Goal: Use online tool/utility: Utilize a website feature to perform a specific function

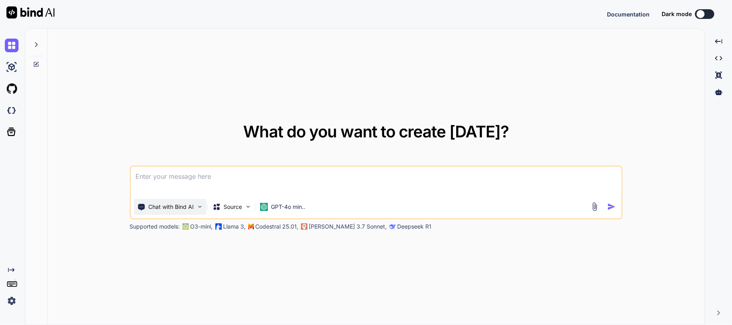
click at [188, 211] on p "Chat with Bind AI" at bounding box center [170, 207] width 45 height 8
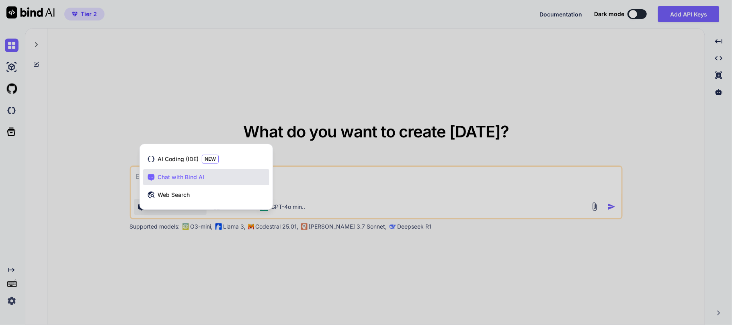
click at [182, 270] on div at bounding box center [366, 162] width 732 height 325
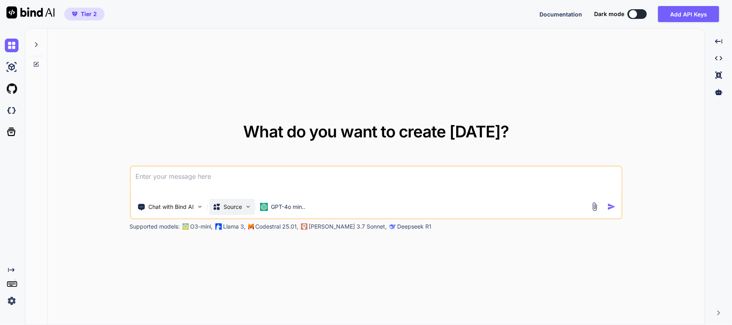
click at [237, 207] on p "Source" at bounding box center [232, 207] width 18 height 8
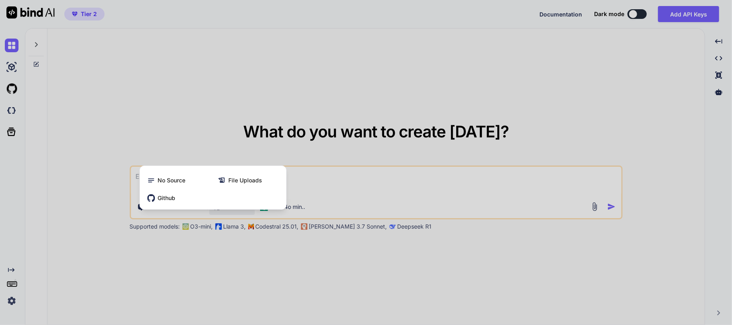
click at [240, 244] on div at bounding box center [366, 162] width 732 height 325
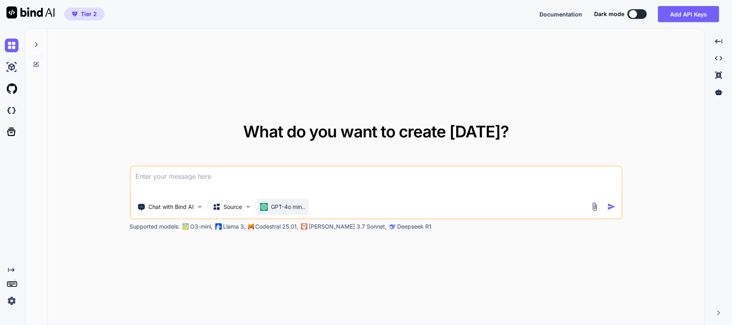
click at [272, 210] on p "GPT-4o min.." at bounding box center [288, 207] width 34 height 8
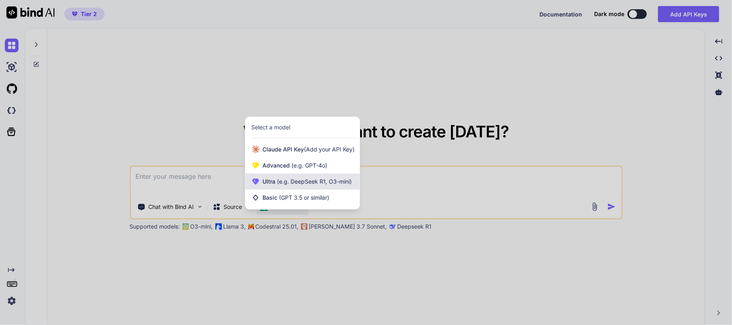
click at [298, 185] on span "(e.g. DeepSeek R1, O3-mini)" at bounding box center [314, 181] width 76 height 7
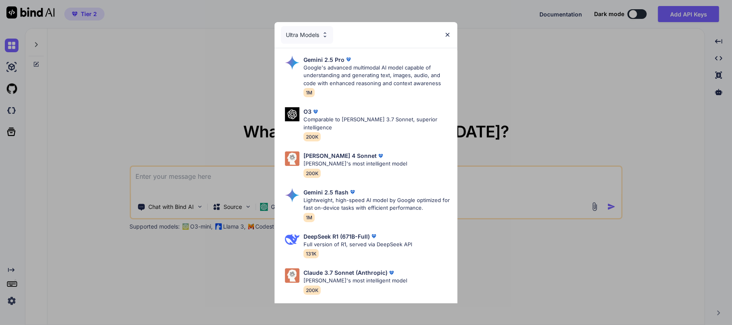
click at [312, 37] on div "Ultra Models" at bounding box center [307, 35] width 52 height 18
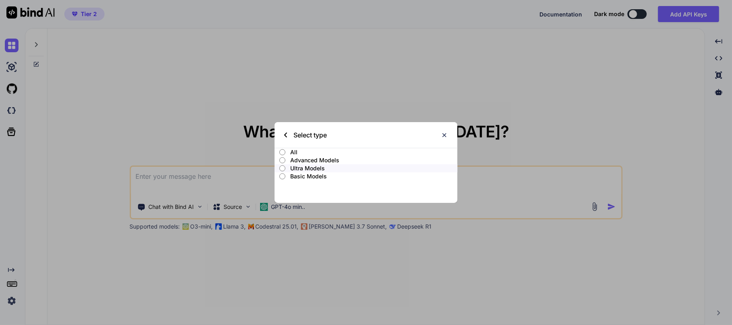
click at [306, 162] on p "Advanced Models" at bounding box center [373, 160] width 167 height 8
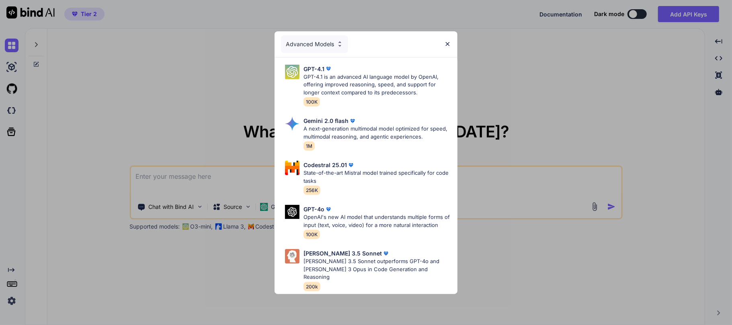
click at [322, 44] on div "Advanced Models" at bounding box center [314, 44] width 67 height 18
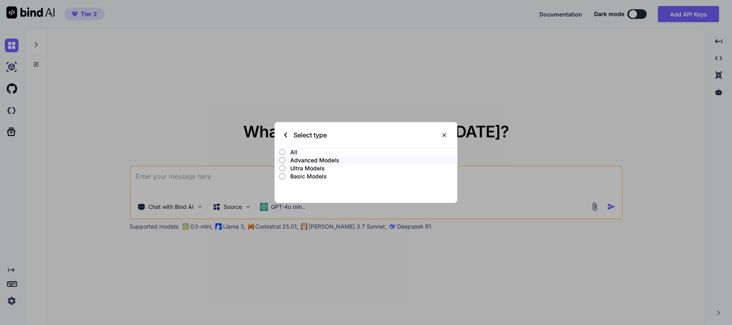
click at [304, 166] on p "Ultra Models" at bounding box center [373, 168] width 167 height 8
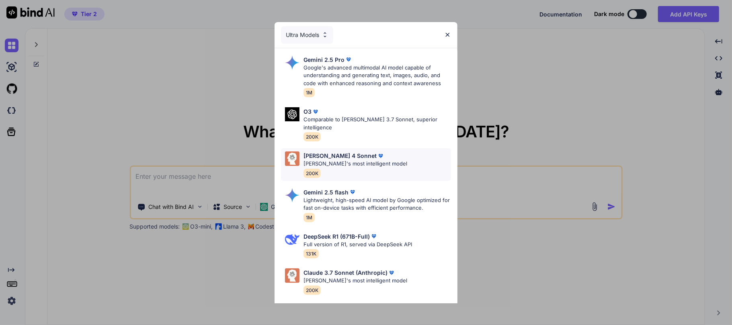
click at [370, 160] on p "Claude's most intelligent model" at bounding box center [355, 164] width 104 height 8
type textarea "x"
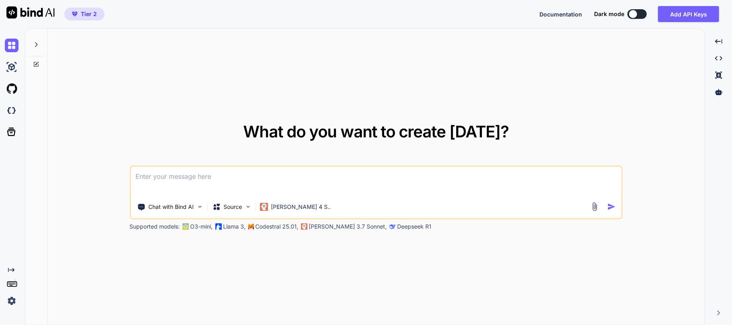
click at [219, 190] on textarea at bounding box center [376, 182] width 490 height 30
click at [211, 186] on textarea at bounding box center [376, 182] width 490 height 30
type textarea "T"
click at [201, 176] on textarea "I want to make an IQOption" at bounding box center [376, 182] width 490 height 30
click at [227, 178] on textarea "I want to make an IQ Option" at bounding box center [376, 182] width 490 height 30
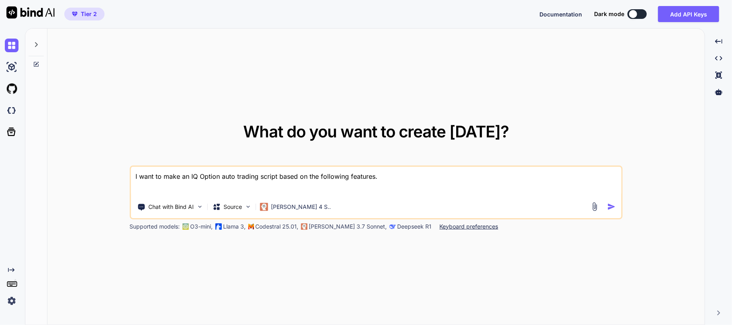
paste textarea "#### Strategy 1: AI/ML Neural Network - PyTorch models: LSTM/CNN/Transformer - …"
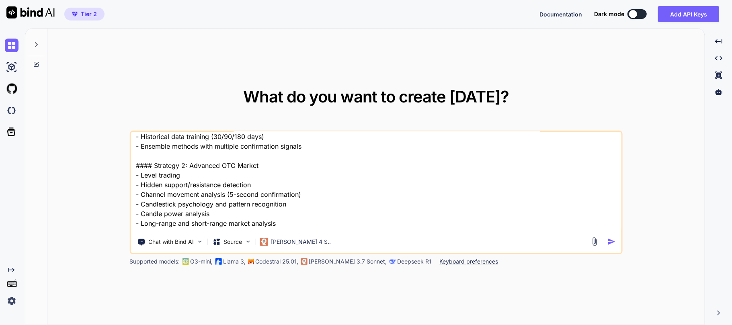
scroll to position [97, 0]
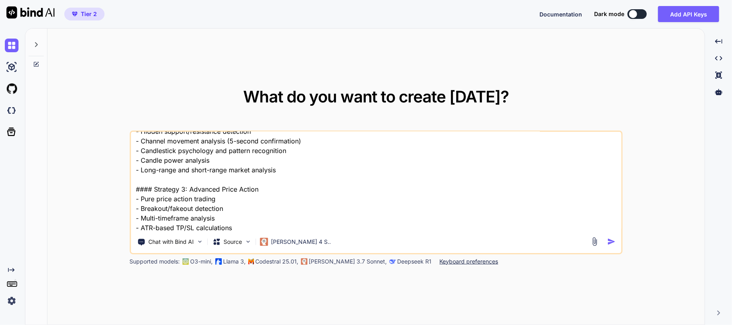
drag, startPoint x: 188, startPoint y: 189, endPoint x: 131, endPoint y: 190, distance: 57.9
click at [131, 190] on textarea "I want to make an IQ Option auto trading script based on the following features…" at bounding box center [376, 182] width 490 height 100
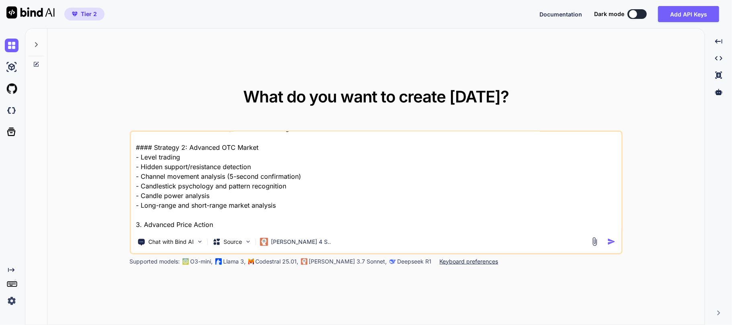
scroll to position [43, 0]
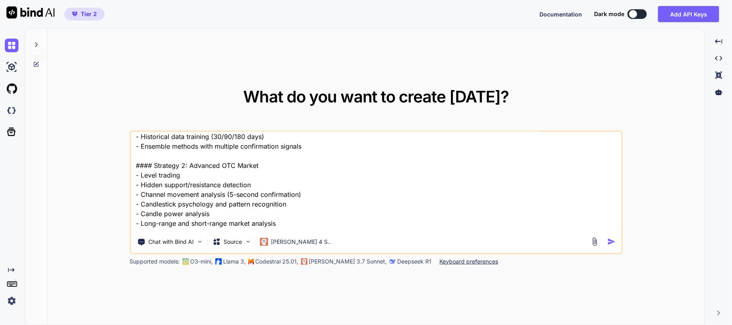
drag, startPoint x: 180, startPoint y: 163, endPoint x: 174, endPoint y: 163, distance: 5.6
click at [174, 163] on textarea "I want to make an IQ Option auto trading script based on the following features…" at bounding box center [376, 182] width 490 height 100
drag, startPoint x: 180, startPoint y: 163, endPoint x: 134, endPoint y: 163, distance: 46.2
click at [134, 163] on textarea "I want to make an IQ Option auto trading script based on the following features…" at bounding box center [376, 182] width 490 height 100
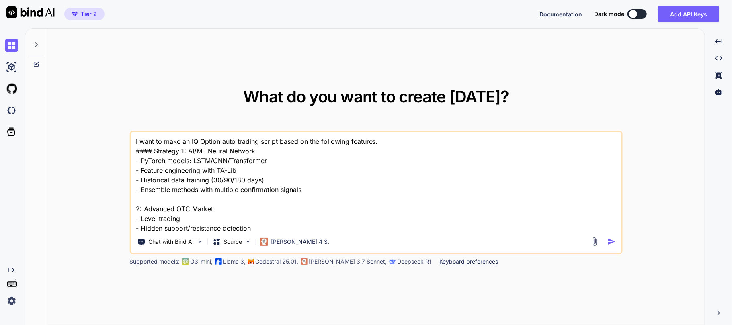
drag, startPoint x: 181, startPoint y: 153, endPoint x: 110, endPoint y: 151, distance: 71.1
click at [110, 151] on div "What do you want to create today? I want to make an IQ Option auto trading scri…" at bounding box center [375, 177] width 657 height 297
click at [137, 151] on textarea "I want to make an IQ Option auto trading script based on the following features…" at bounding box center [376, 182] width 490 height 100
drag, startPoint x: 180, startPoint y: 149, endPoint x: 131, endPoint y: 150, distance: 49.4
click at [131, 150] on textarea "I want to make an IQ Option auto trading script based on the following features…" at bounding box center [376, 182] width 490 height 100
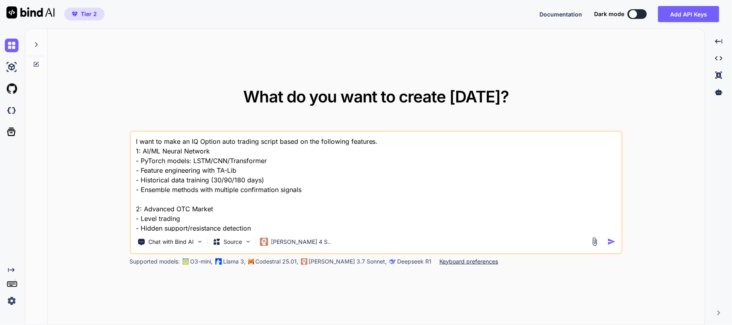
drag, startPoint x: 185, startPoint y: 180, endPoint x: 208, endPoint y: 179, distance: 23.0
click at [208, 179] on textarea "I want to make an IQ Option auto trading script based on the following features…" at bounding box center [376, 182] width 490 height 100
drag, startPoint x: 211, startPoint y: 182, endPoint x: 269, endPoint y: 177, distance: 58.9
click at [269, 177] on textarea "I want to make an IQ Option auto trading script based on the following features…" at bounding box center [376, 182] width 490 height 100
drag, startPoint x: 227, startPoint y: 164, endPoint x: 136, endPoint y: 158, distance: 91.8
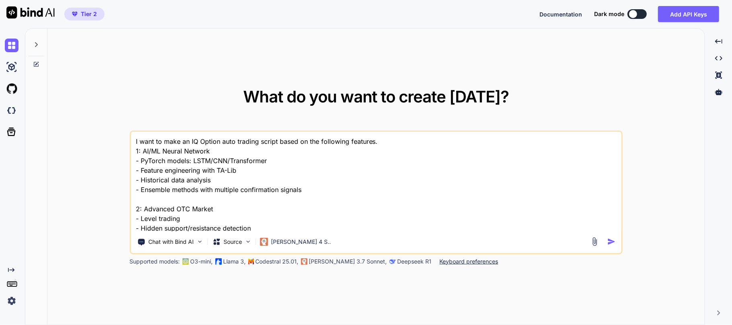
click at [136, 158] on textarea "I want to make an IQ Option auto trading script based on the following features…" at bounding box center [376, 182] width 490 height 100
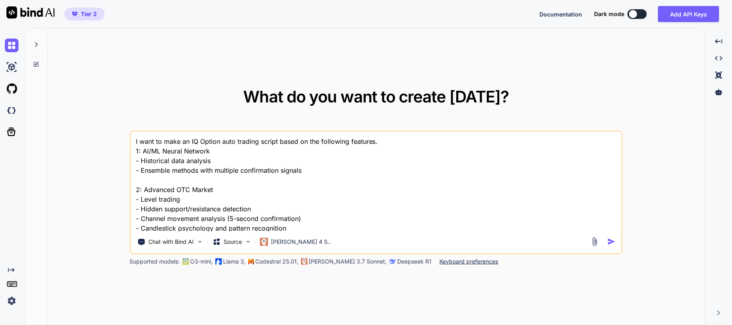
click at [171, 186] on textarea "I want to make an IQ Option auto trading script based on the following features…" at bounding box center [376, 182] width 490 height 100
click at [192, 183] on textarea "I want to make an IQ Option auto trading script based on the following features…" at bounding box center [376, 182] width 490 height 100
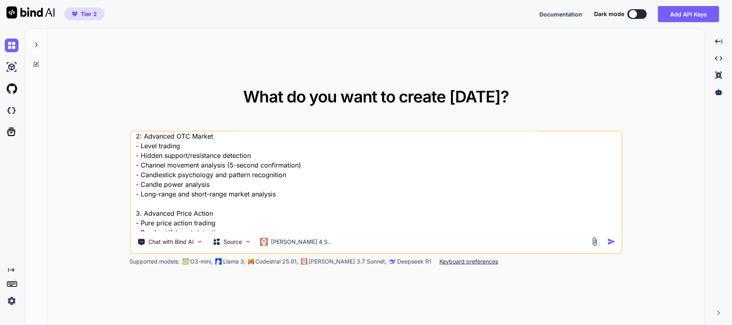
click at [172, 174] on textarea "I want to make an IQ Option auto trading script based on the following features…" at bounding box center [376, 182] width 490 height 100
click at [192, 182] on textarea "I want to make an IQ Option auto trading script based on the following features…" at bounding box center [376, 182] width 490 height 100
click at [199, 194] on textarea "I want to make an IQ Option auto trading script based on the following features…" at bounding box center [376, 182] width 490 height 100
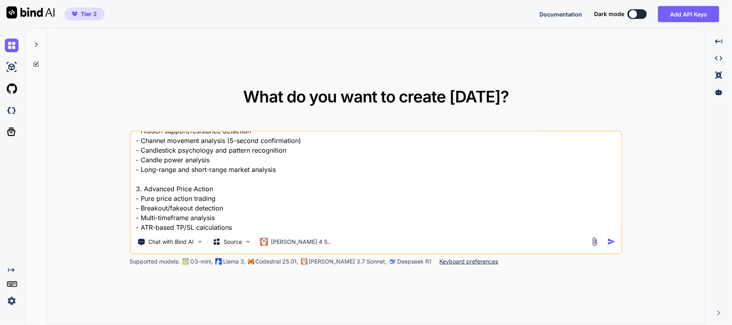
scroll to position [79, 0]
type textarea "I want to make an IQ Option auto trading script based on the following features…"
click at [616, 240] on img "button" at bounding box center [611, 241] width 8 height 8
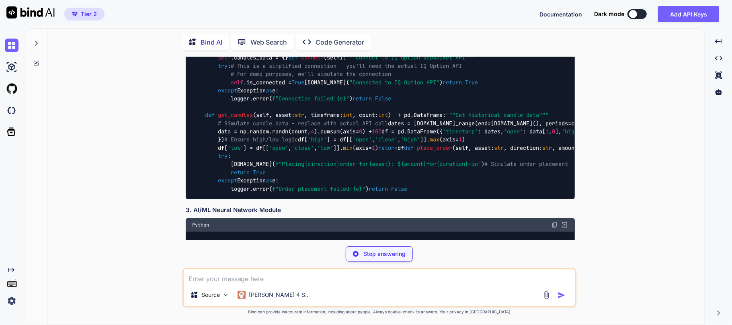
scroll to position [268, 0]
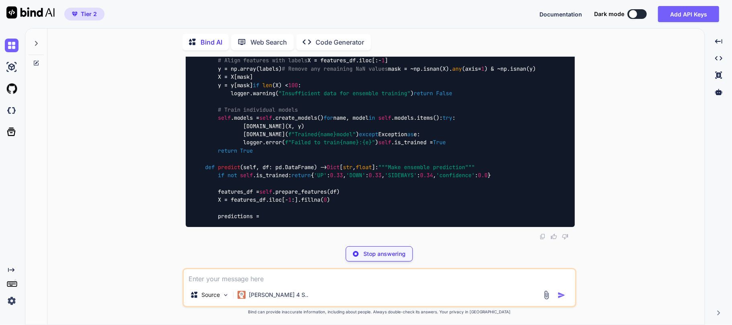
click at [375, 256] on p "Stop answering" at bounding box center [384, 254] width 42 height 8
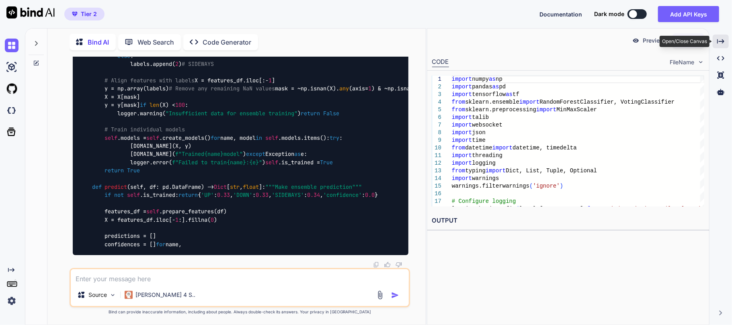
click at [718, 44] on icon "Created with Pixso." at bounding box center [720, 41] width 7 height 7
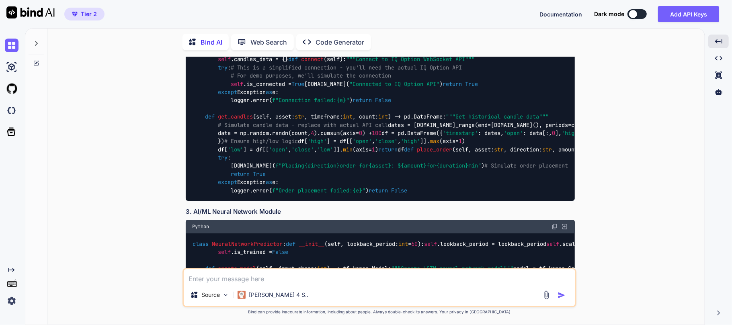
scroll to position [0, 0]
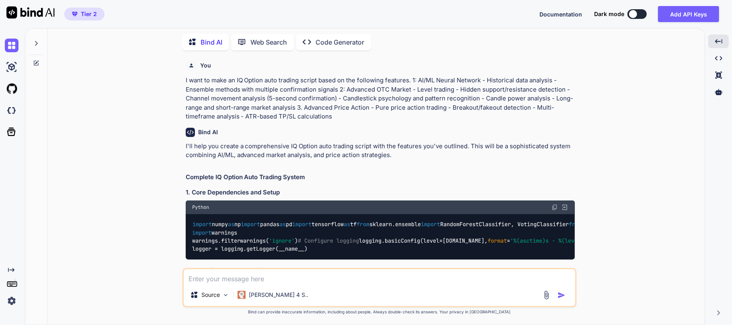
click at [250, 277] on textarea at bounding box center [379, 276] width 391 height 14
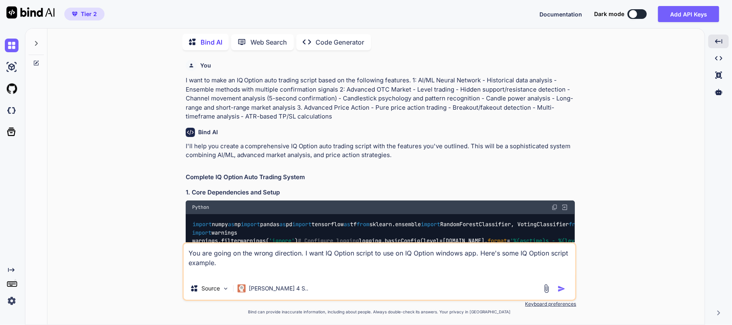
paste textarea "https://github.com/sumanblack666/IQ-Option-Lua-scripts"
type textarea "You are going on the wrong direction. I want IQ Option script to use on IQ Opti…"
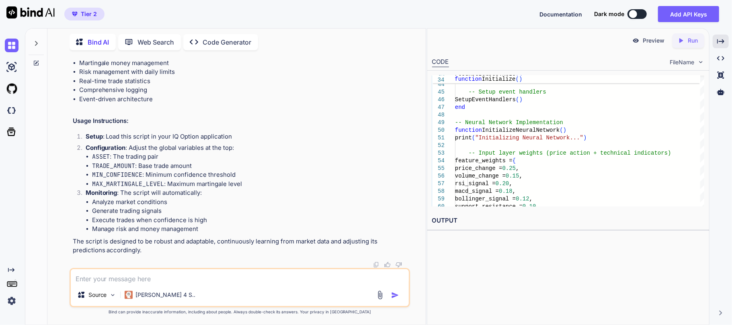
scroll to position [11946, 0]
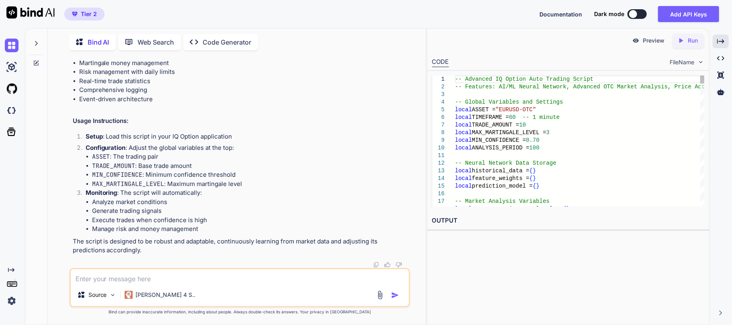
click at [141, 281] on textarea at bounding box center [240, 276] width 338 height 14
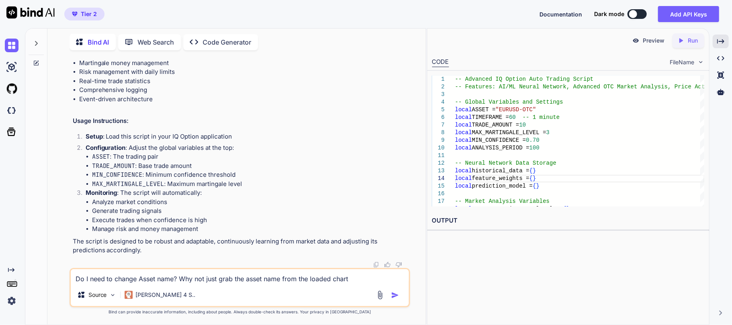
type textarea "Do I need to change Asset name? Why not just grab the asset name from the loade…"
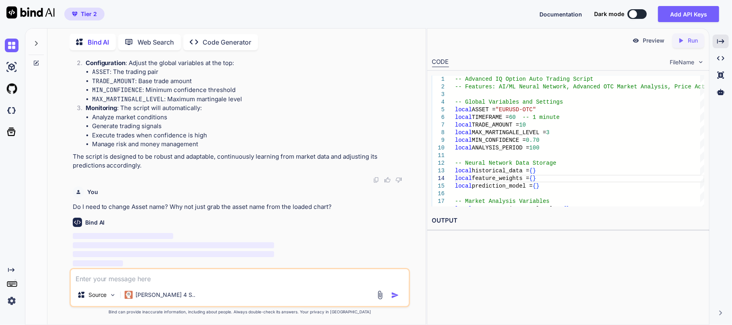
scroll to position [12031, 0]
click at [694, 63] on div "FileName" at bounding box center [686, 62] width 35 height 8
click at [697, 63] on img at bounding box center [700, 62] width 7 height 7
click at [698, 63] on img at bounding box center [700, 62] width 7 height 7
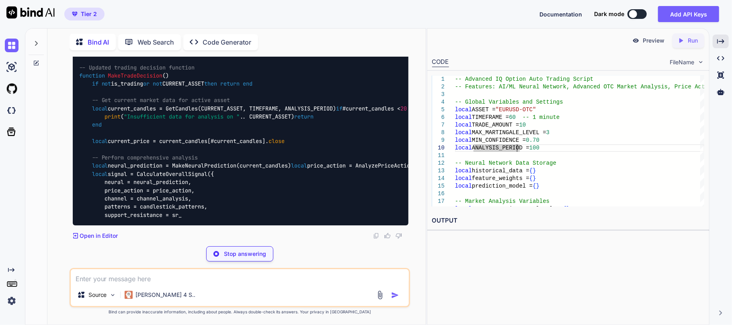
scroll to position [13023, 0]
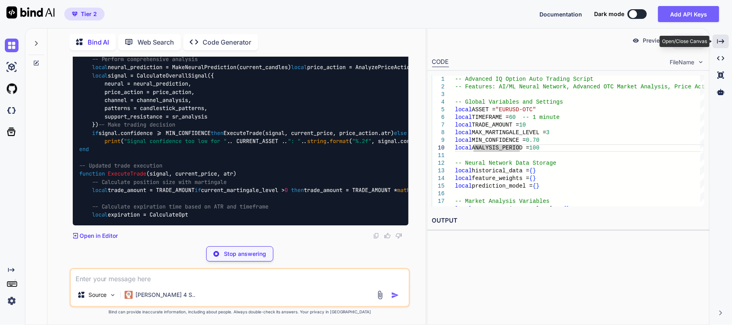
click at [724, 41] on div "Created with Pixso." at bounding box center [720, 42] width 16 height 14
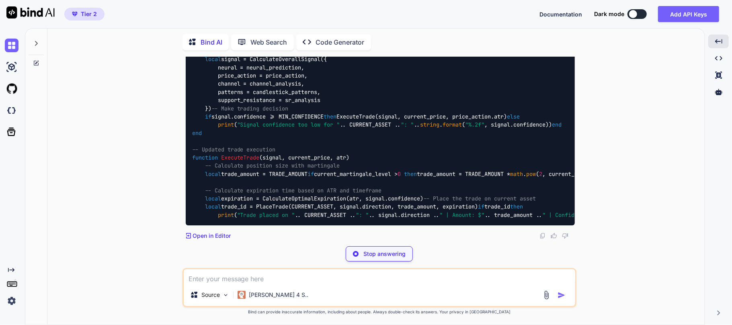
scroll to position [13233, 0]
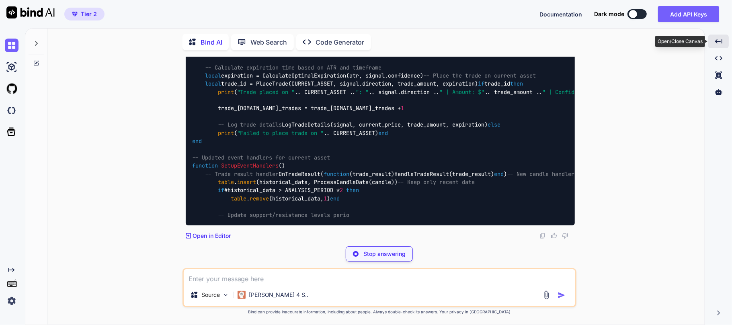
click at [724, 43] on div "Created with Pixso." at bounding box center [718, 42] width 20 height 14
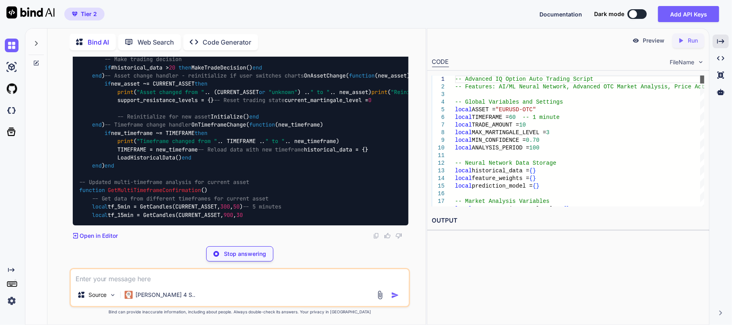
click at [700, 78] on div at bounding box center [702, 80] width 4 height 8
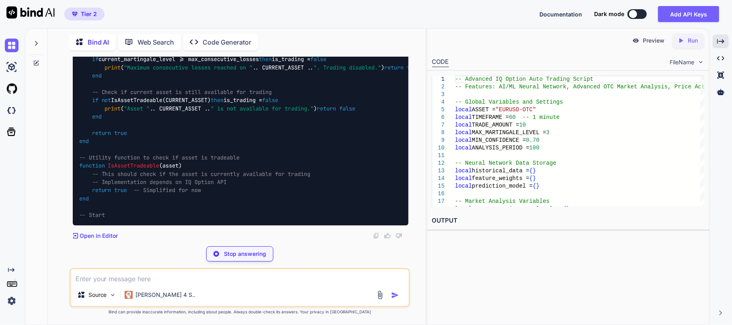
scroll to position [12208, 0]
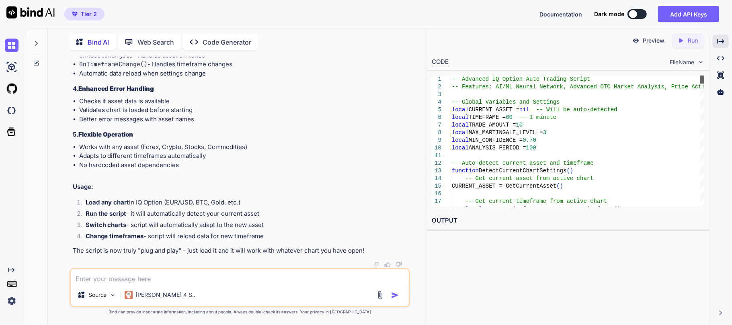
click at [700, 76] on div at bounding box center [702, 80] width 4 height 8
click at [201, 276] on textarea at bounding box center [240, 276] width 338 height 14
drag, startPoint x: 80, startPoint y: 280, endPoint x: 53, endPoint y: 276, distance: 27.3
click at [54, 276] on div "You I want to make an IQ Option auto trading script based on the following feat…" at bounding box center [240, 191] width 372 height 268
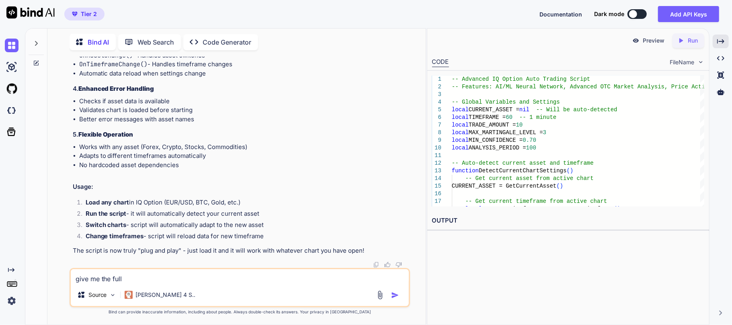
click at [144, 278] on textarea "give me the full" at bounding box center [240, 276] width 338 height 14
click at [123, 282] on textarea "give me the full script" at bounding box center [240, 276] width 338 height 14
type textarea "give me the full compiled script"
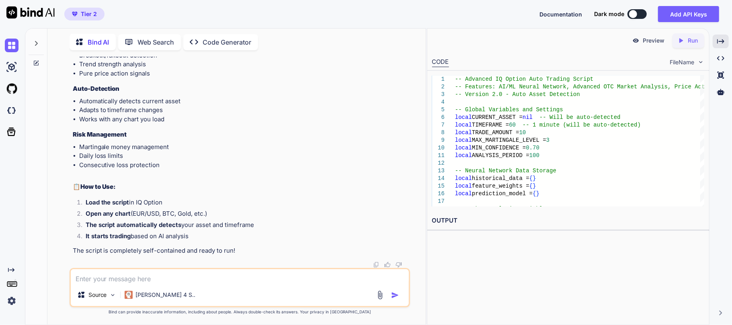
scroll to position [20920, 0]
click at [704, 76] on div at bounding box center [702, 80] width 4 height 8
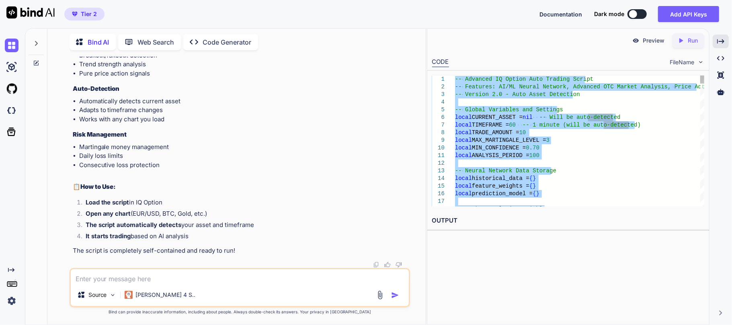
type textarea "-- Advanced IQ Option Auto Trading Script -- Features: AI/ML Neural Network, Ad…"
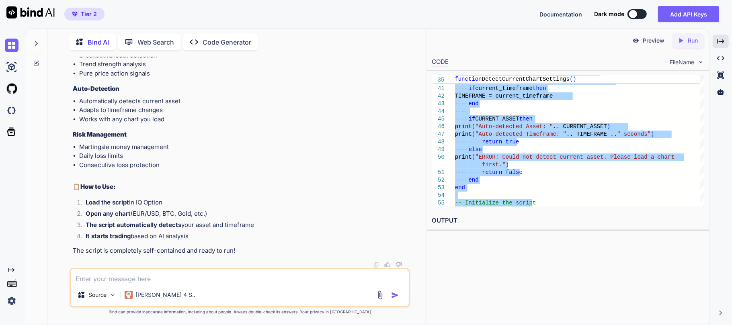
scroll to position [16794, 0]
click at [137, 286] on div "Source Claude 4 S.." at bounding box center [240, 287] width 341 height 39
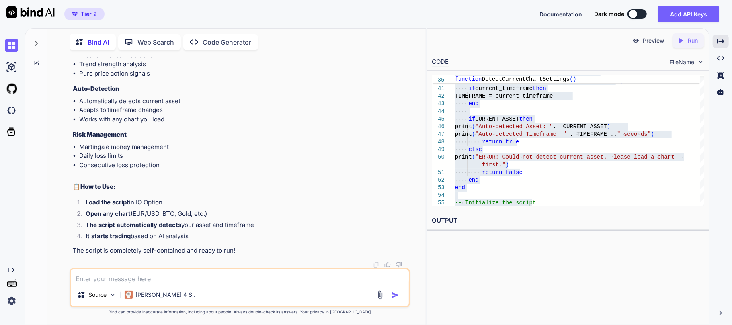
click at [139, 276] on textarea at bounding box center [240, 276] width 338 height 14
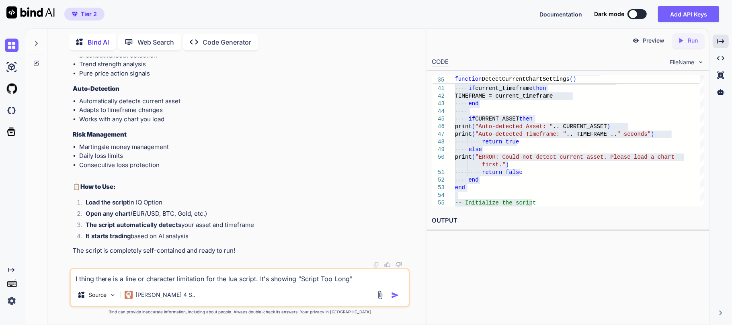
click at [318, 277] on textarea "I thing there is a line or character limitation for the lua script. It's showin…" at bounding box center [240, 276] width 338 height 14
click at [330, 281] on textarea "I thing there is a line or character limitation for the lua script. It's showin…" at bounding box center [240, 276] width 338 height 14
click at [344, 279] on textarea "I thing there is a line or character limitation for the lua script. It's showin…" at bounding box center [240, 276] width 338 height 14
click at [362, 277] on textarea "I thing there is a line or character limitation for the lua script. It's showin…" at bounding box center [240, 276] width 338 height 14
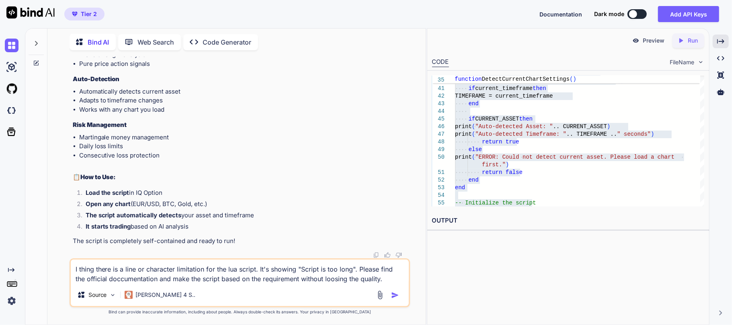
paste textarea "https://quadcode-tech.github.io/quadcodescript-docs"
type textarea "I thing there is a line or character limitation for the lua script. It's showin…"
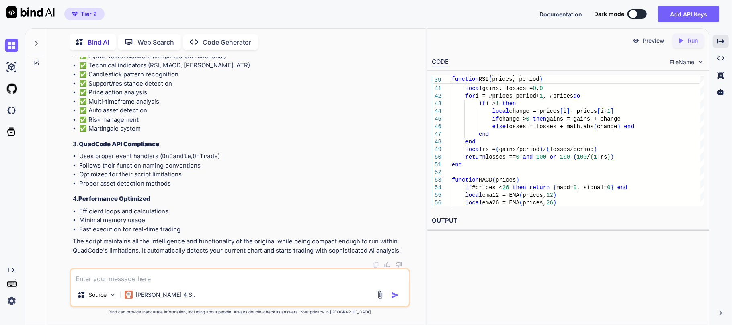
scroll to position [29757, 0]
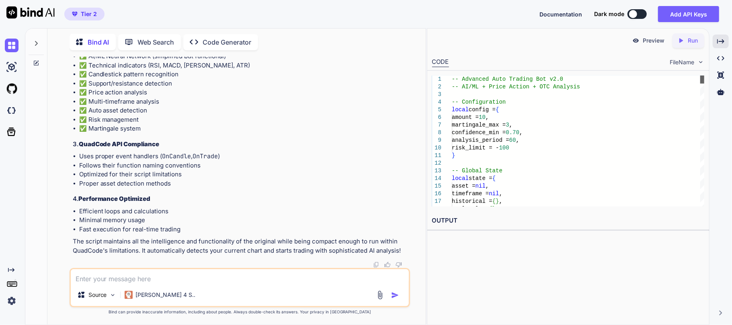
click at [700, 76] on div at bounding box center [702, 80] width 4 height 8
click at [143, 283] on textarea at bounding box center [240, 276] width 338 height 14
type textarea "Keep the previous version just remove the unnecessary words and text."
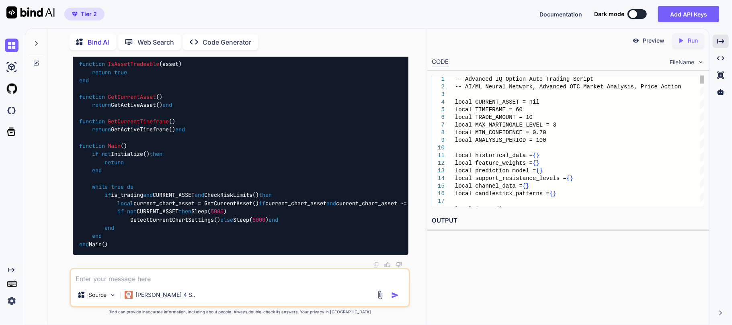
scroll to position [38313, 0]
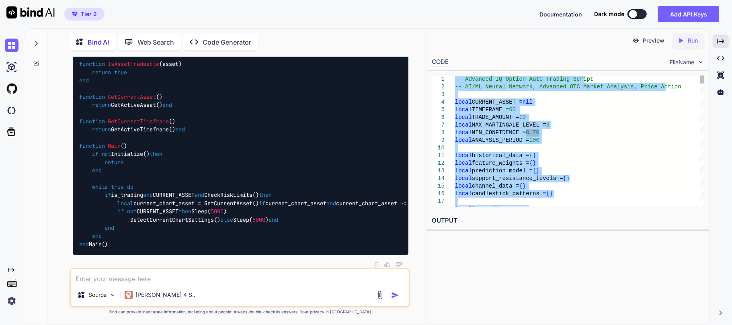
type textarea "-- Advanced IQ Option Auto Trading Script -- AI/ML Neural Network, Advanced OTC…"
click at [211, 276] on textarea at bounding box center [240, 276] width 338 height 14
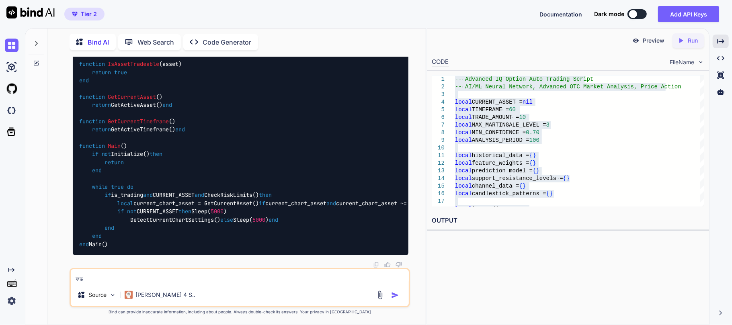
type textarea "ফ"
type textarea "ন"
type textarea "c"
click at [113, 276] on textarea at bounding box center [240, 276] width 338 height 14
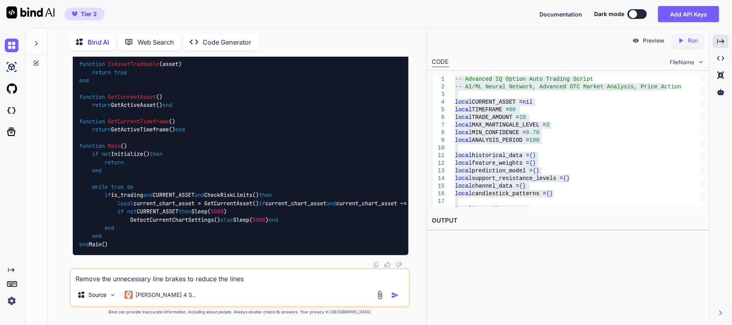
click at [229, 280] on textarea "Remove the unnecessary line brakes to reduce the lines" at bounding box center [240, 276] width 338 height 14
click at [299, 279] on textarea "Remove the unnecessary line brakes to reduce the number of lines" at bounding box center [240, 276] width 338 height 14
type textarea "Remove the unnecessary line brakes to reduce the number of lines."
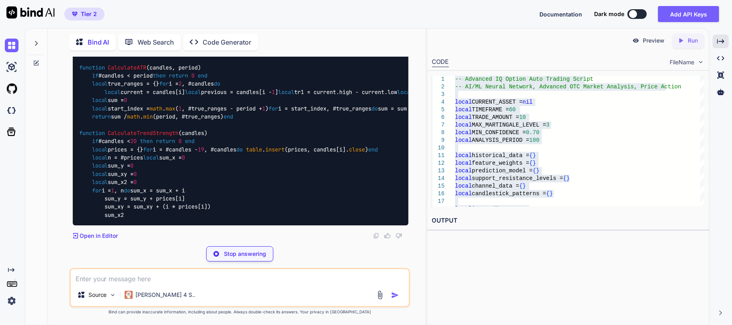
scroll to position [41392, 0]
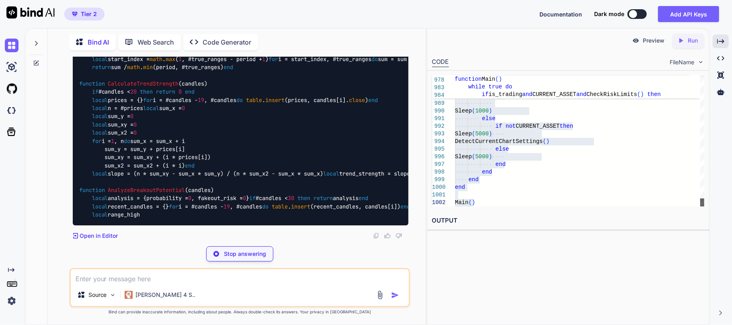
click at [700, 207] on div at bounding box center [702, 203] width 4 height 8
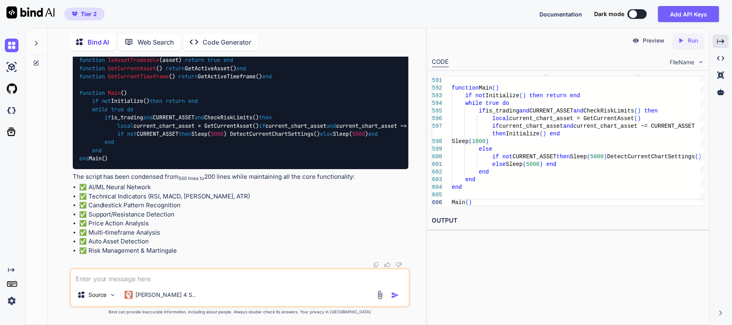
scroll to position [38606, 0]
click at [181, 286] on div "Source Claude 4 S.." at bounding box center [240, 287] width 341 height 39
click at [185, 285] on div "Source Claude 4 S.." at bounding box center [240, 287] width 341 height 39
click at [190, 282] on textarea at bounding box center [240, 276] width 338 height 14
type textarea "Did you changed any code from the previous version?"
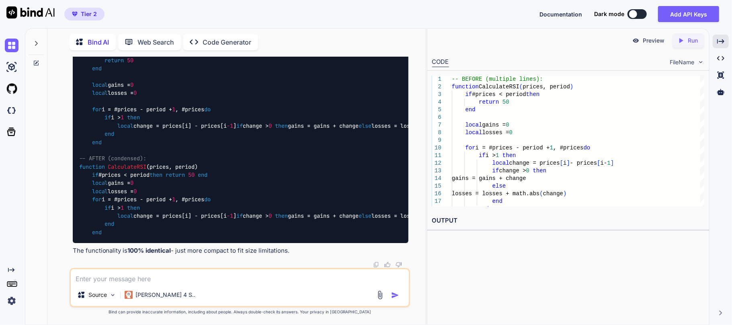
scroll to position [38457, 0]
click at [137, 280] on textarea at bounding box center [240, 276] width 338 height 14
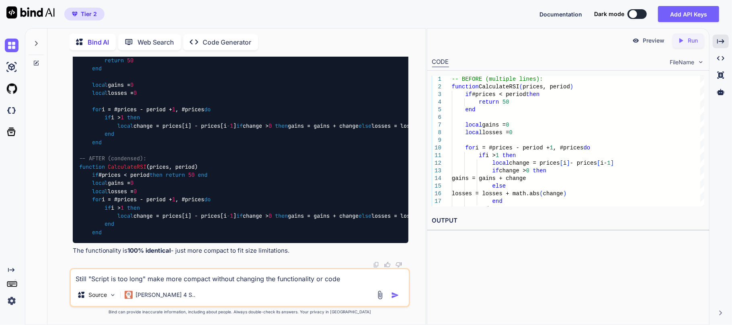
type textarea "Still "Script is too long" make more compact without changing the functionality…"
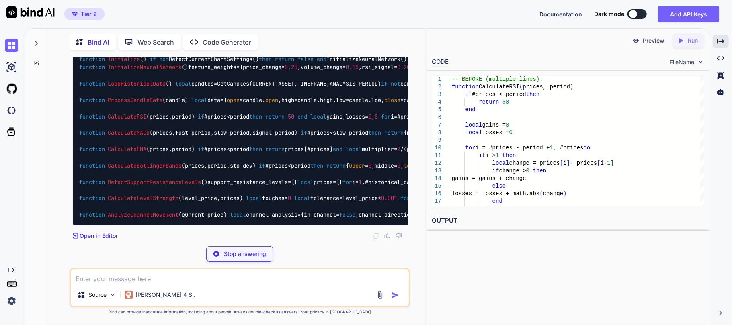
scroll to position [44316, 0]
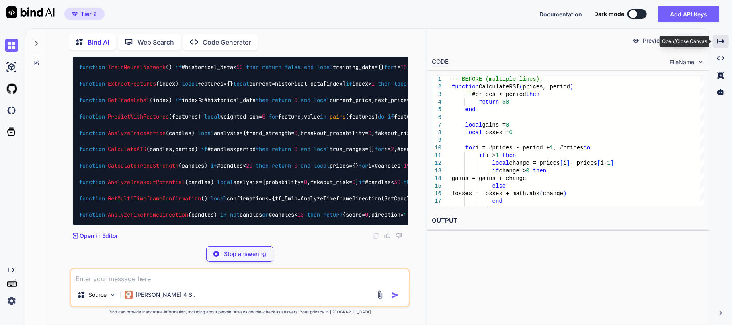
click at [727, 42] on div "Created with Pixso." at bounding box center [720, 42] width 16 height 14
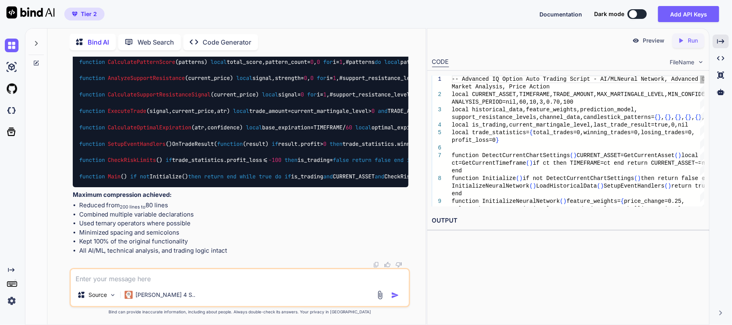
scroll to position [44677, 0]
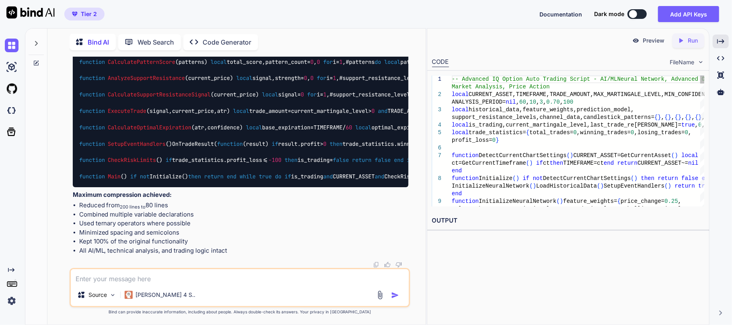
click at [190, 283] on textarea at bounding box center [240, 276] width 338 height 14
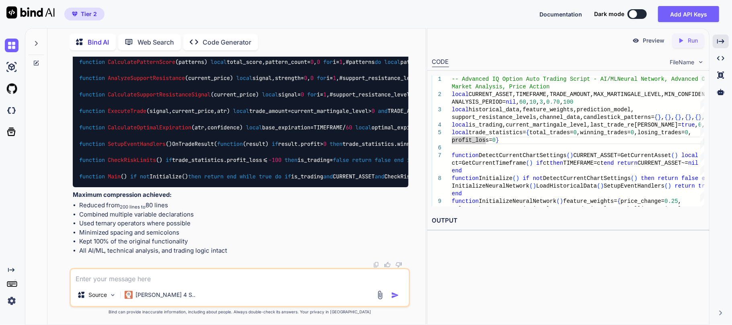
click at [119, 286] on div "Source Claude 4 S.." at bounding box center [240, 287] width 341 height 39
click at [122, 282] on textarea at bounding box center [240, 276] width 338 height 14
click at [724, 42] on div "Created with Pixso." at bounding box center [720, 42] width 16 height 14
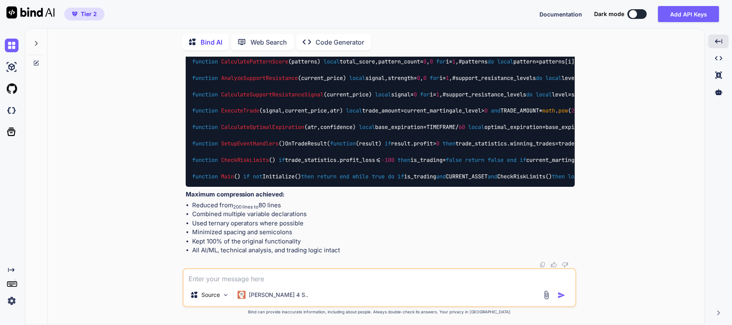
click at [631, 121] on div "You I want to make an IQ Option auto trading script based on the following feat…" at bounding box center [379, 191] width 651 height 268
click at [205, 275] on textarea at bounding box center [379, 276] width 391 height 14
type textarea "Can this script auto execute trade on IQ Option?"
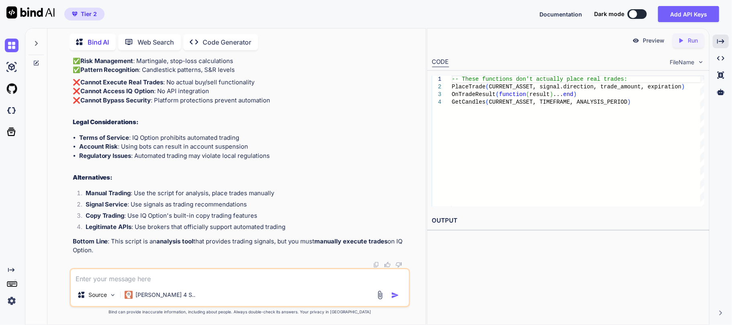
scroll to position [45393, 0]
click at [184, 274] on textarea at bounding box center [240, 276] width 338 height 14
click at [114, 278] on textarea "The script no generating ant signal" at bounding box center [240, 276] width 338 height 14
click at [194, 276] on textarea "The script not generating ant signal" at bounding box center [240, 276] width 338 height 14
type textarea "The script not generating ant signal. Please check and fix."
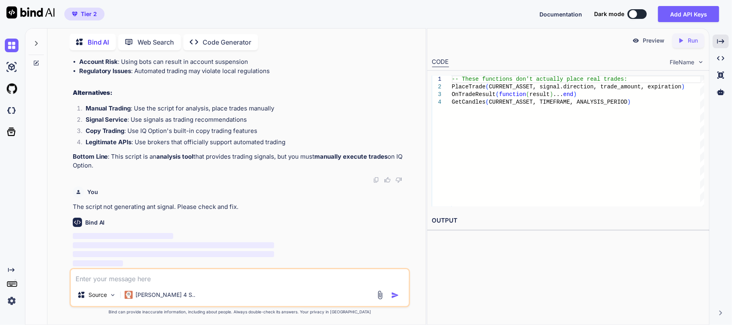
scroll to position [45478, 0]
click at [148, 207] on p "The script not generating ant signal. Please check and fix." at bounding box center [241, 207] width 336 height 9
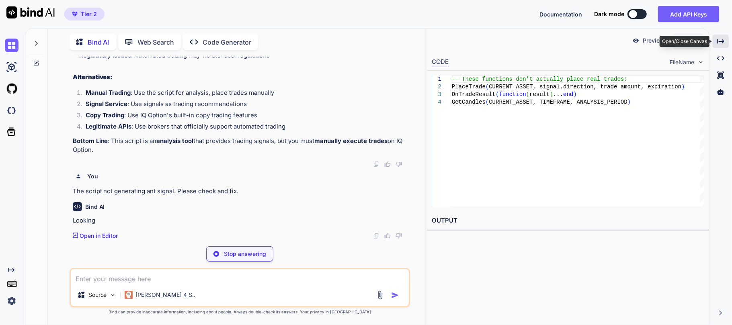
click at [713, 39] on div "Created with Pixso." at bounding box center [720, 42] width 16 height 14
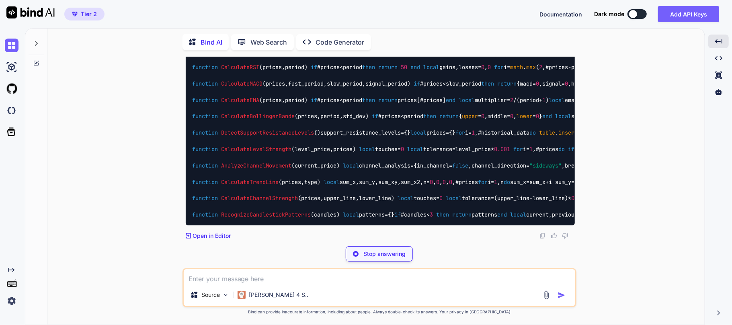
scroll to position [45621, 0]
drag, startPoint x: 303, startPoint y: 132, endPoint x: 336, endPoint y: 132, distance: 33.0
copy span "EURUSD-OTC"
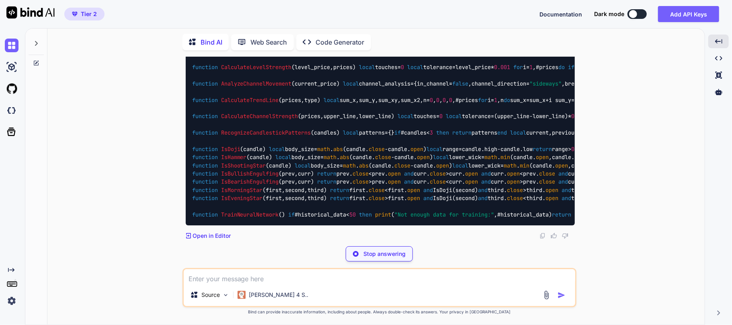
scroll to position [45835, 0]
click at [267, 283] on textarea at bounding box center [379, 276] width 391 height 14
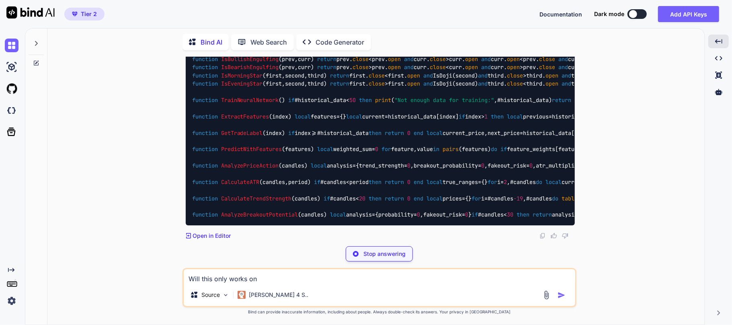
paste textarea "EURUSD-OTC"
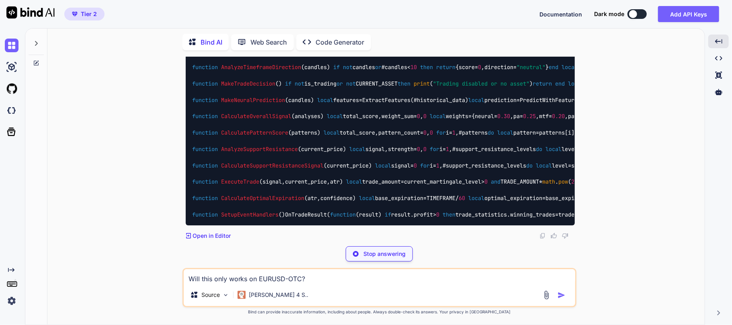
scroll to position [46368, 0]
type textarea "Will this only works on EURUSD-OTC?"
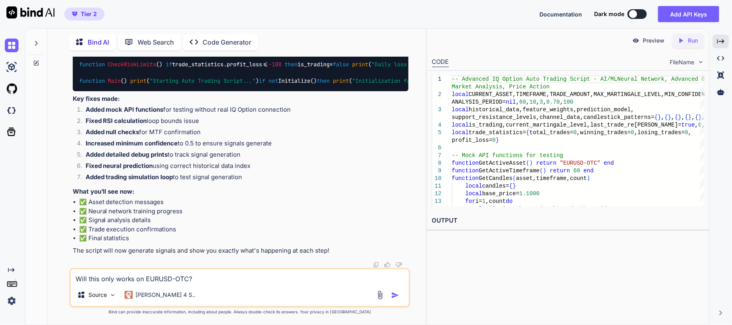
scroll to position [46578, 0]
click at [394, 291] on div at bounding box center [388, 295] width 27 height 9
click at [393, 295] on img "button" at bounding box center [395, 295] width 8 height 8
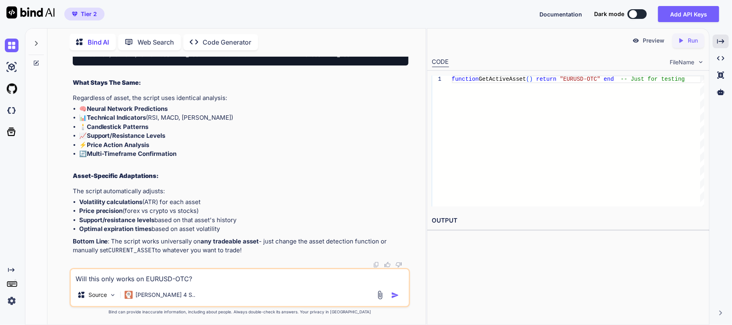
scroll to position [45485, 0]
click at [186, 282] on textarea "Will this only works on EURUSD-OTC?" at bounding box center [240, 276] width 338 height 14
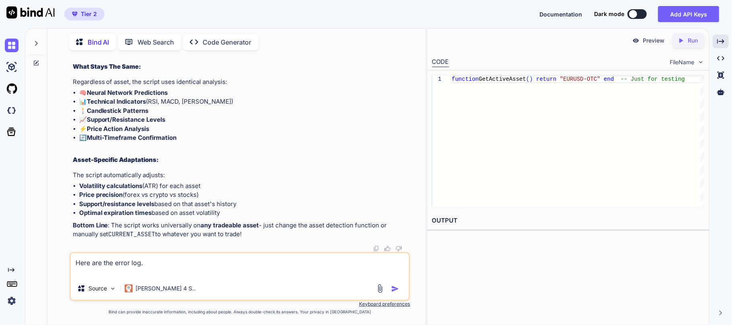
scroll to position [0, 0]
type textarea "Here are the error log. Starting Auto Trading Script... Initializing... Asset d…"
click at [97, 268] on textarea "Here are the error log." at bounding box center [240, 265] width 338 height 24
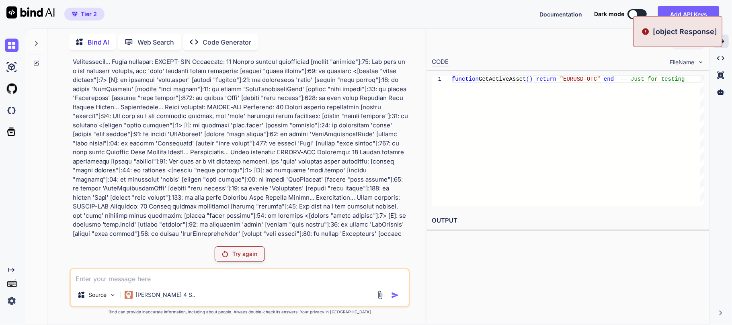
click at [253, 256] on p "Try again" at bounding box center [245, 254] width 25 height 8
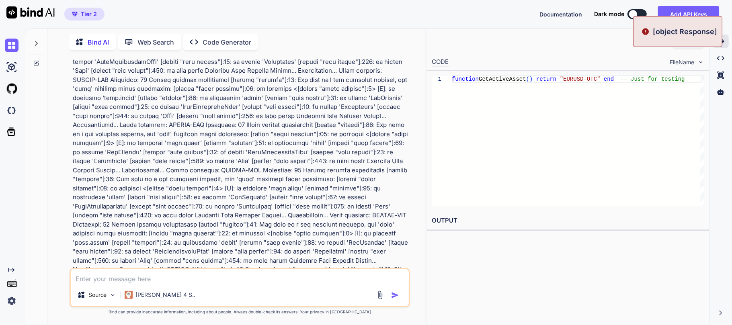
scroll to position [47626, 0]
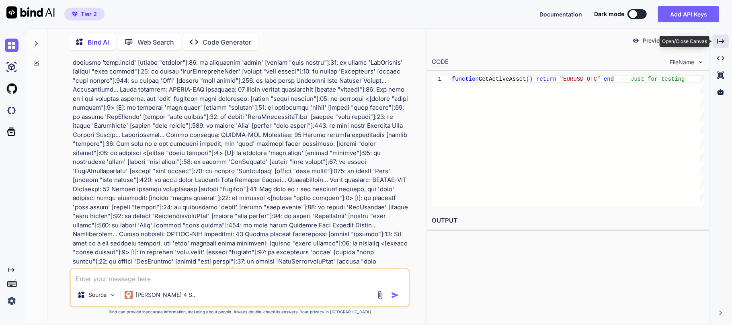
click at [720, 40] on icon "Created with Pixso." at bounding box center [720, 41] width 7 height 7
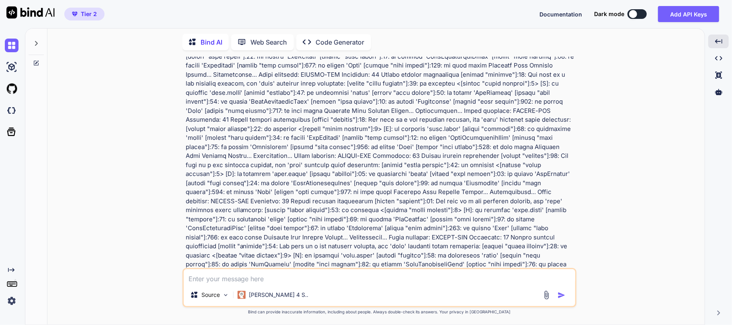
type textarea "x"
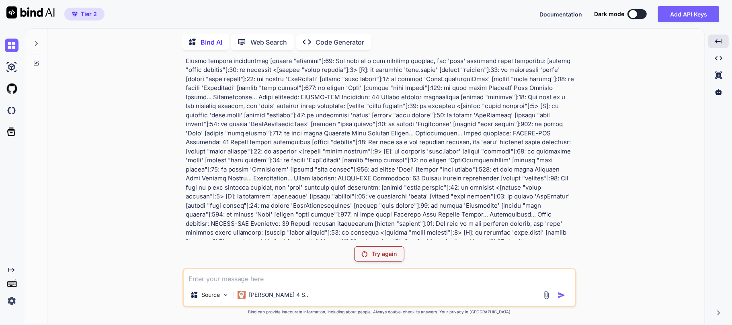
scroll to position [47488, 0]
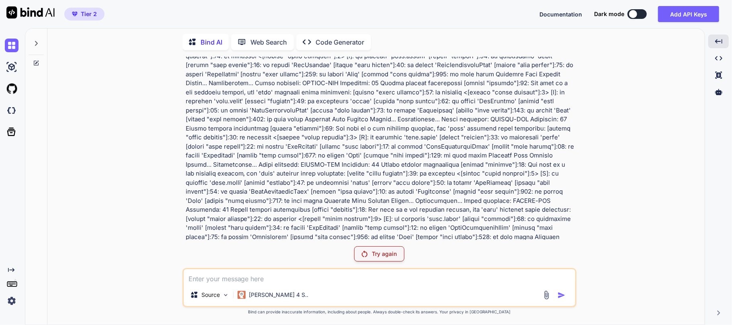
drag, startPoint x: 184, startPoint y: 172, endPoint x: 248, endPoint y: 168, distance: 64.1
click at [248, 168] on div "You I want to make an IQ Option auto trading script based on the following feat…" at bounding box center [380, 148] width 392 height 183
copy p "Here are the error log."
click at [263, 280] on textarea at bounding box center [379, 276] width 391 height 14
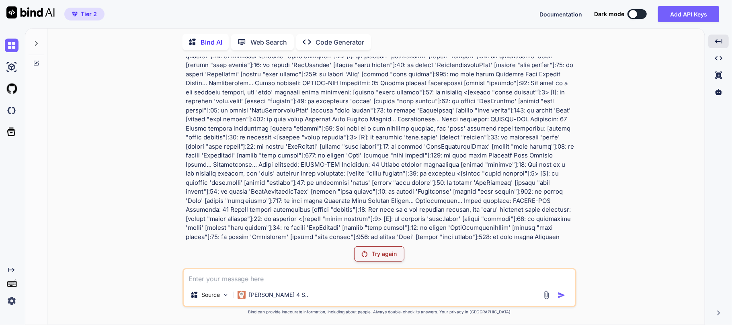
paste textarea "Here are the error log."
type textarea "Here are the error log."
click at [547, 295] on img at bounding box center [546, 295] width 9 height 9
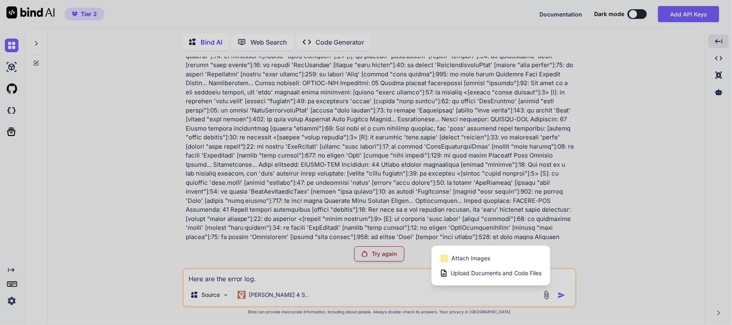
click at [467, 273] on span "Upload Documents and Code Files" at bounding box center [496, 273] width 91 height 8
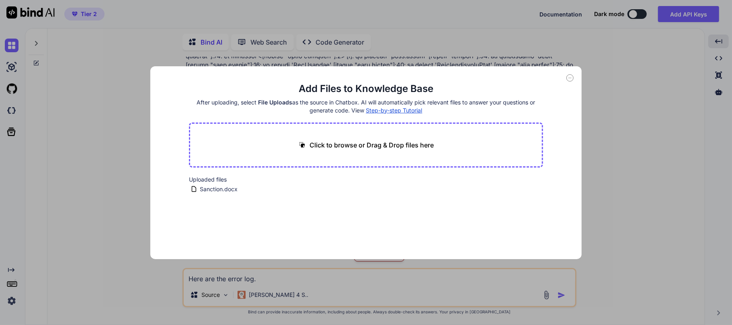
click at [317, 154] on div "Click to browse or Drag & Drop files here" at bounding box center [366, 145] width 354 height 45
click at [334, 146] on p "Click to browse or Drag & Drop files here" at bounding box center [371, 145] width 124 height 10
type input "C:\fakepath\Log.txt"
click at [266, 184] on icon at bounding box center [267, 181] width 7 height 7
click at [296, 186] on icon at bounding box center [299, 189] width 7 height 7
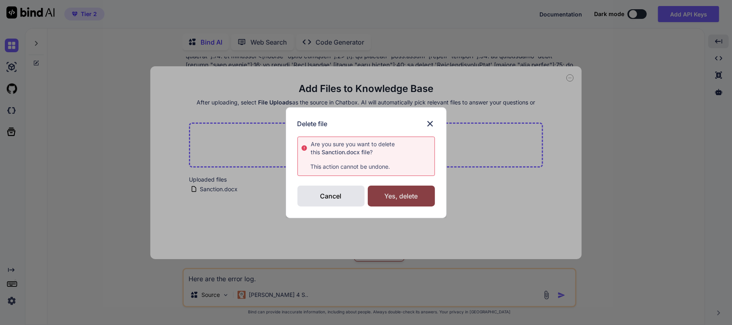
click at [399, 200] on div "Yes, delete" at bounding box center [401, 196] width 67 height 21
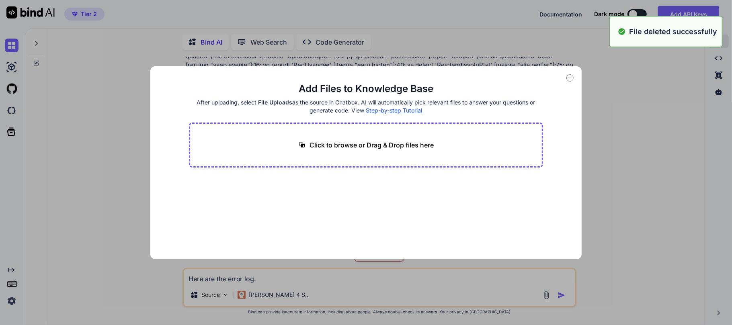
click at [331, 145] on p "Click to browse or Drag & Drop files here" at bounding box center [371, 145] width 124 height 10
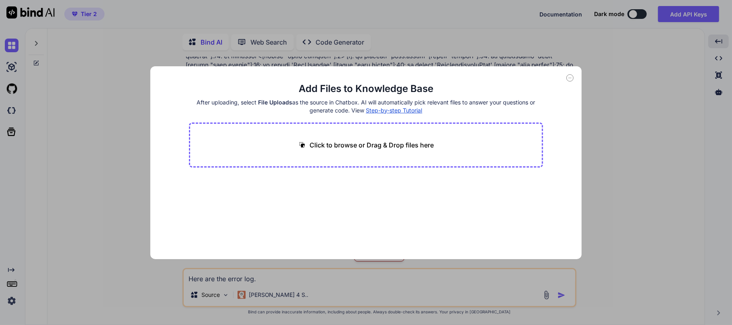
click at [325, 145] on p "Click to browse or Drag & Drop files here" at bounding box center [371, 145] width 124 height 10
click at [571, 78] on icon at bounding box center [570, 78] width 3 height 0
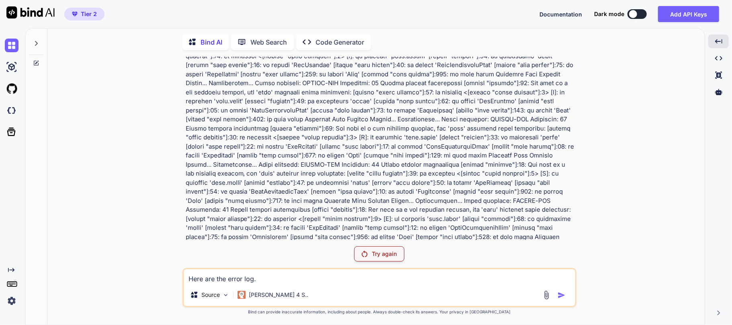
click at [546, 293] on img at bounding box center [546, 295] width 9 height 9
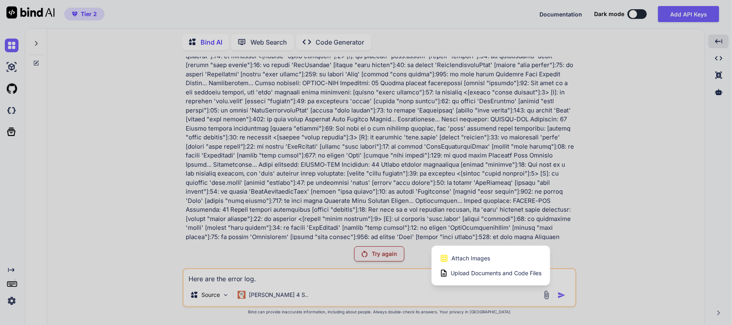
click at [476, 275] on span "Upload Documents and Code Files" at bounding box center [496, 273] width 91 height 8
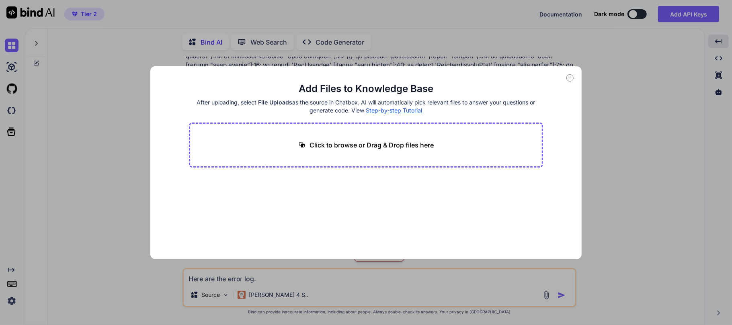
click at [370, 151] on div "Click to browse or Drag & Drop files here" at bounding box center [366, 145] width 354 height 45
click at [370, 147] on p "Click to browse or Drag & Drop files here" at bounding box center [371, 145] width 124 height 10
type input "C:\fakepath\Log.txt"
click at [266, 182] on icon at bounding box center [267, 181] width 7 height 7
click at [296, 143] on div "Click to browse or Drag & Drop files here" at bounding box center [366, 145] width 354 height 45
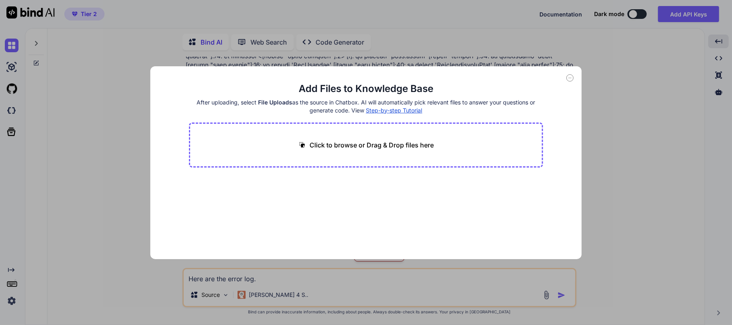
click at [569, 76] on icon at bounding box center [569, 77] width 7 height 7
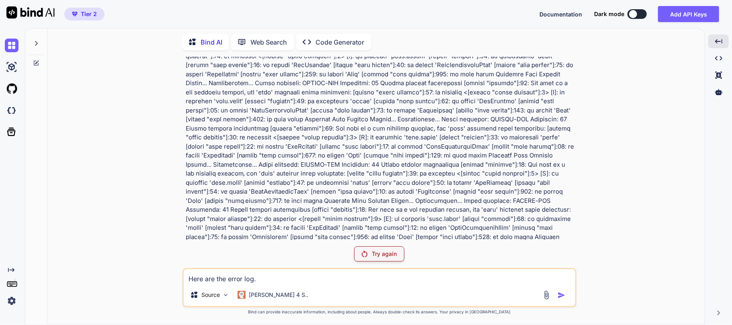
click at [274, 278] on textarea "Here are the error log." at bounding box center [379, 276] width 391 height 14
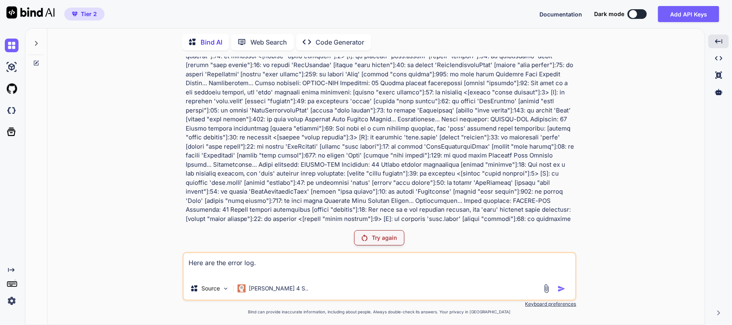
paste textarea "Starting Auto Trading Script... Initializing... Asset detected: EURUSD-OTC Time…"
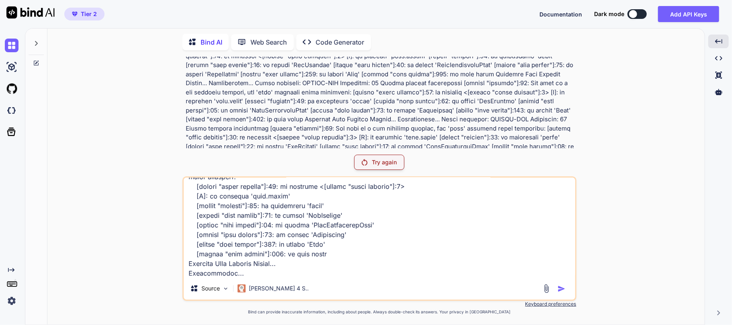
scroll to position [213, 0]
click at [226, 232] on textarea at bounding box center [379, 228] width 391 height 100
click at [210, 277] on textarea at bounding box center [379, 228] width 391 height 100
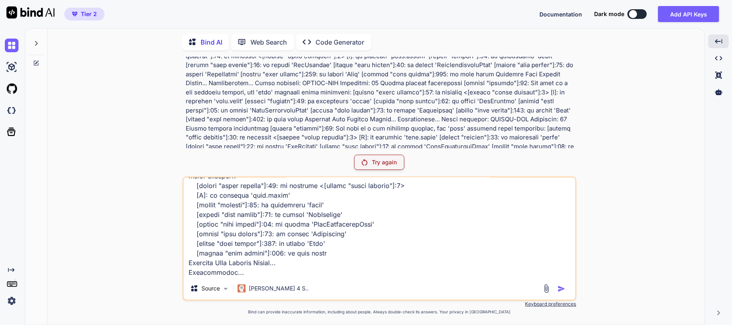
click at [336, 245] on textarea at bounding box center [379, 228] width 391 height 100
drag, startPoint x: 233, startPoint y: 275, endPoint x: 180, endPoint y: 264, distance: 54.5
click at [180, 264] on div "You I want to make an IQ Option auto trading script based on the following feat…" at bounding box center [379, 191] width 651 height 268
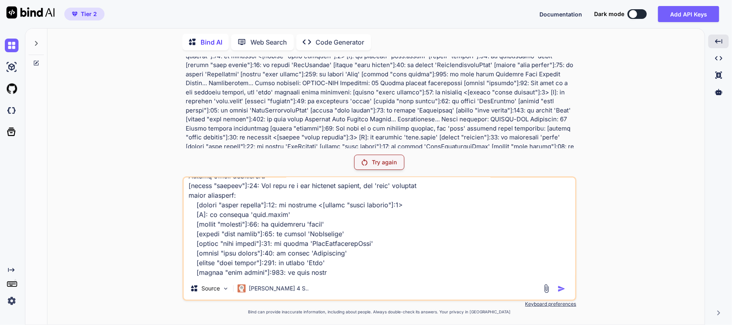
scroll to position [185, 0]
click at [458, 255] on textarea at bounding box center [379, 228] width 391 height 100
type textarea "Here are the error log. Starting Auto Trading Script... Initializing... Asset d…"
click at [321, 258] on textarea at bounding box center [379, 228] width 391 height 100
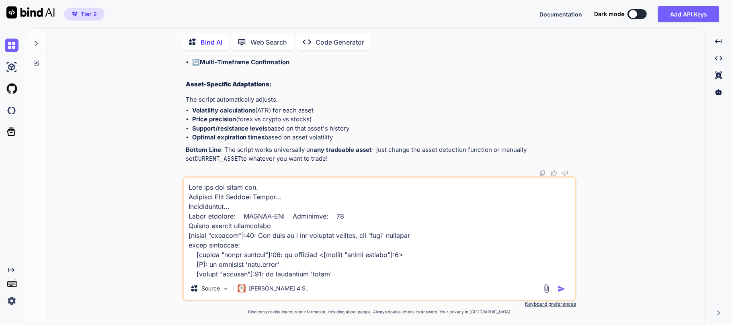
scroll to position [3829, 0]
click at [561, 290] on img "button" at bounding box center [561, 289] width 8 height 8
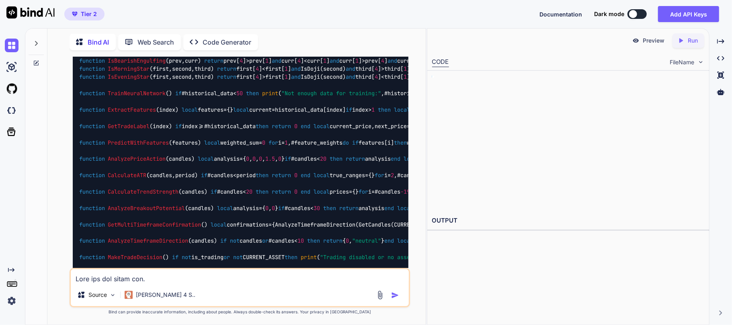
scroll to position [4329, 0]
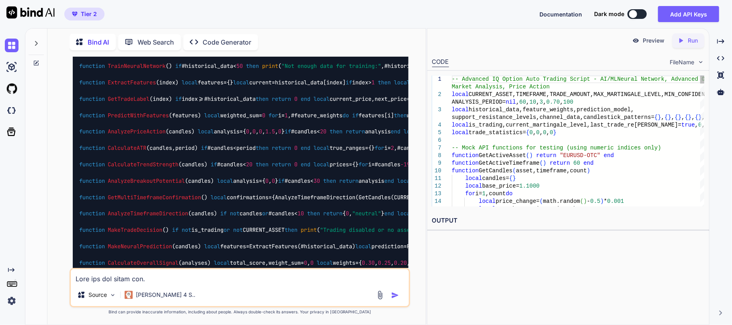
type textarea "x"
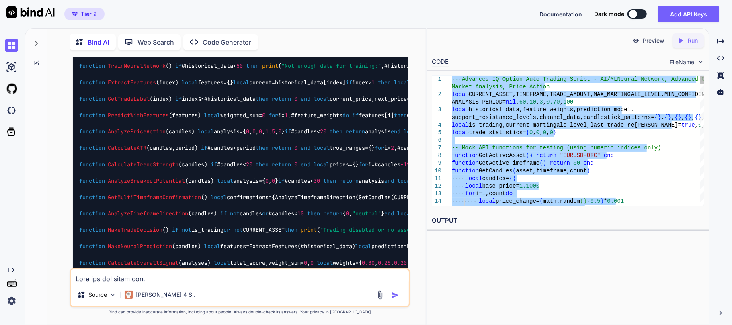
type textarea "-- Advanced IQ Option Auto Trading Script - AI/ML Neural Network, Advanced OTC …"
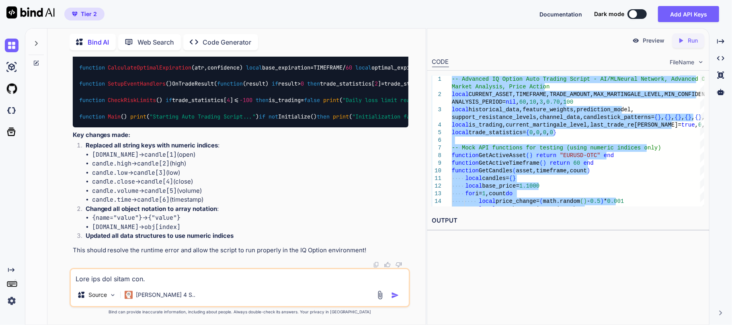
scroll to position [5016, 0]
click at [180, 279] on textarea at bounding box center [240, 276] width 338 height 14
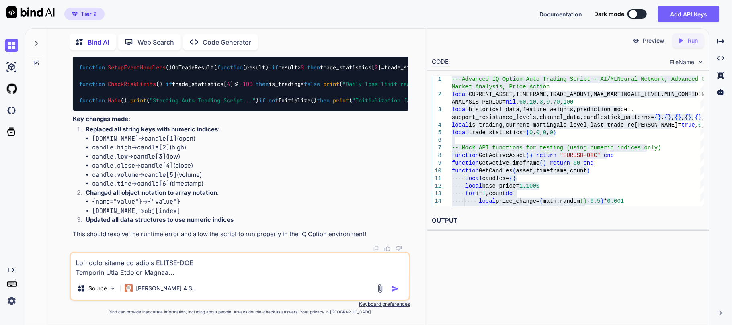
click at [88, 274] on textarea "It's only trying to detect EURUSD-OTC" at bounding box center [240, 265] width 338 height 24
click at [142, 276] on textarea "It's only trying to detect EURUSD-OTC" at bounding box center [240, 265] width 338 height 24
type textarea "It's only trying to detect EURUSD-OTC Starting Auto Trading Script... Initializ…"
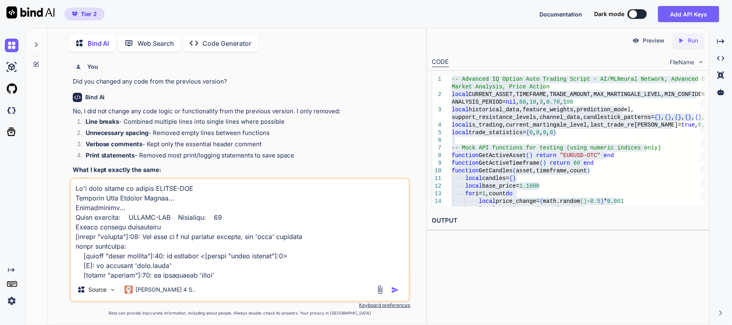
scroll to position [536, 0]
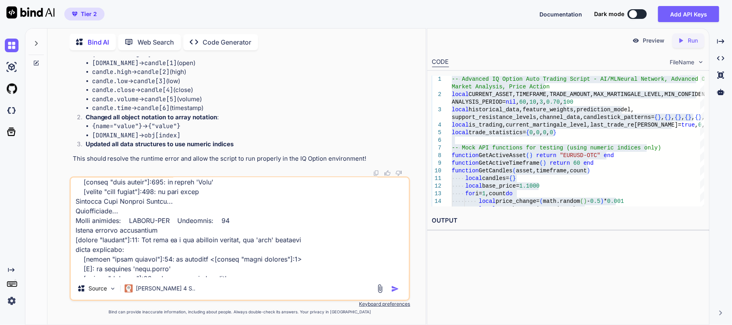
type textarea "It's only trying to detect EURUSD-OTC"
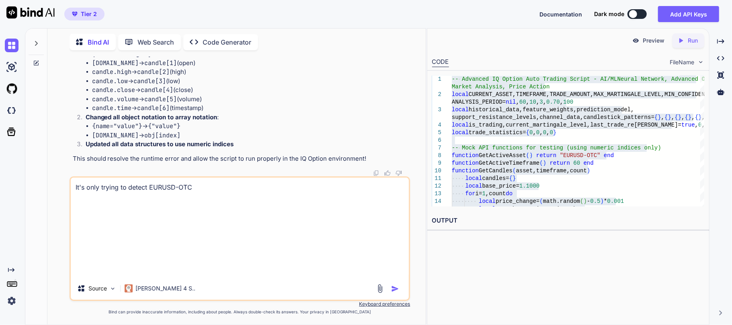
type textarea "x"
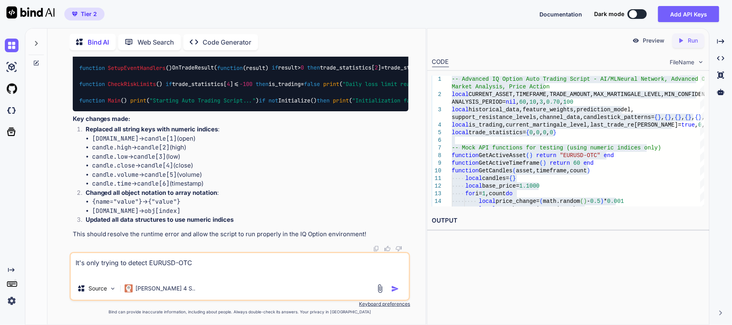
scroll to position [0, 0]
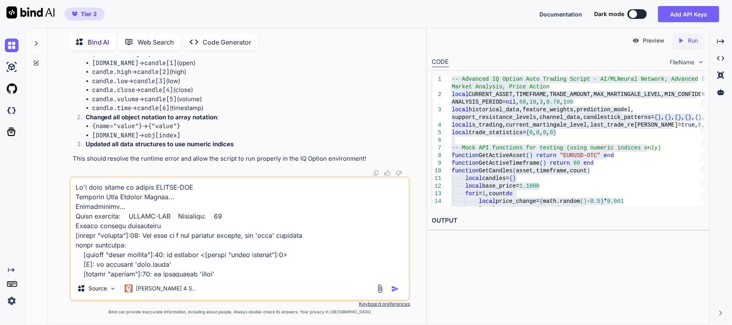
click at [132, 243] on textarea at bounding box center [240, 228] width 338 height 100
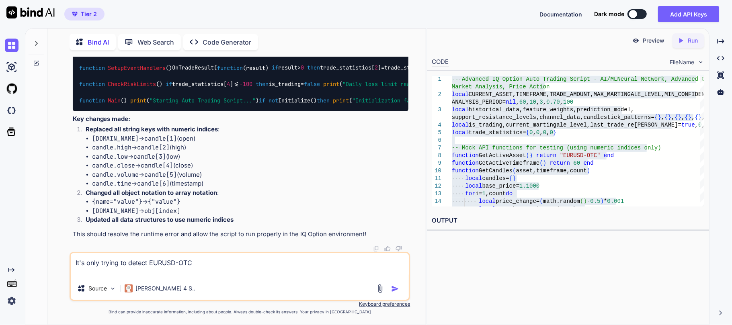
click at [627, 255] on div "Preview Created with Pixso. Run CODE FileName 1 2 3 4 5 6 7 8 9 10 11 12 13 14 …" at bounding box center [568, 176] width 283 height 297
click at [187, 276] on textarea "It's only trying to detect EURUSD-OTC" at bounding box center [240, 265] width 338 height 24
paste textarea "Starting Auto Trading Script... Initializing... Asset detected: EURUSD-OTC Time…"
type textarea "It's only trying to detect EURUSD-OTC Starting Auto Trading Script... Initializ…"
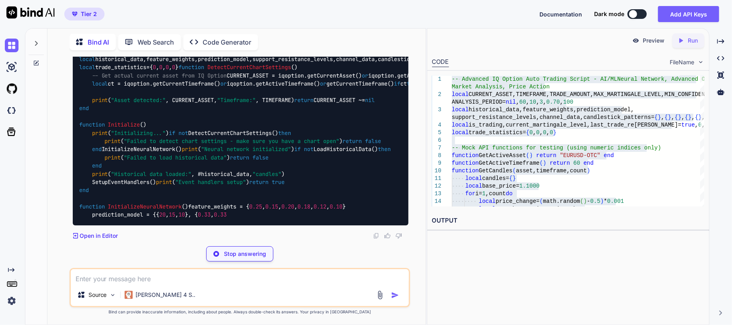
scroll to position [5290, 0]
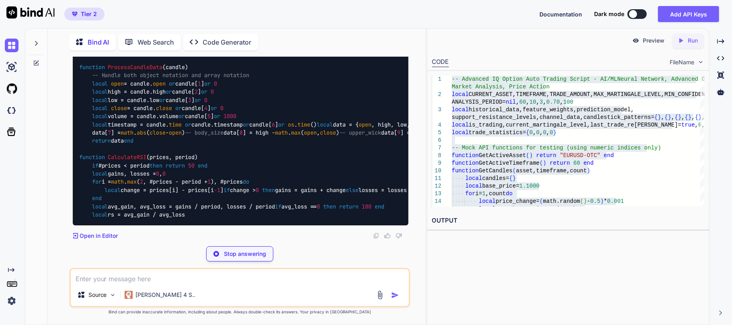
scroll to position [5986, 0]
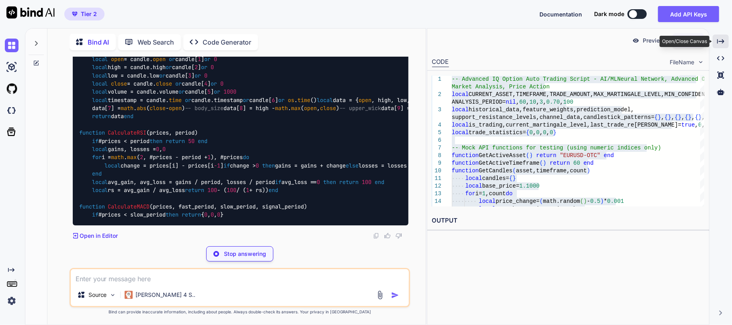
type textarea "x"
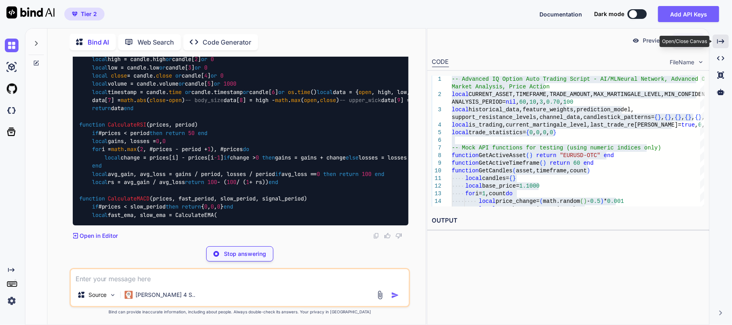
click at [717, 39] on icon "Created with Pixso." at bounding box center [720, 41] width 7 height 7
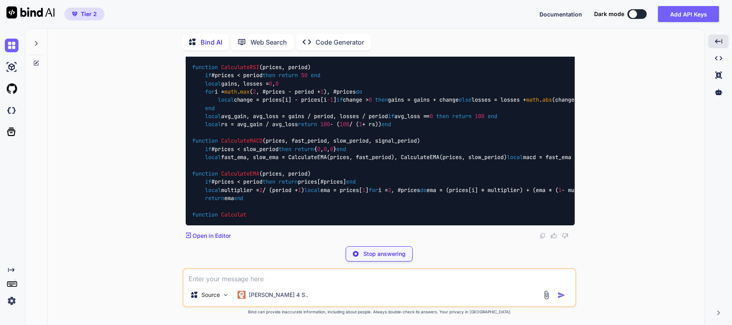
type textarea "x"
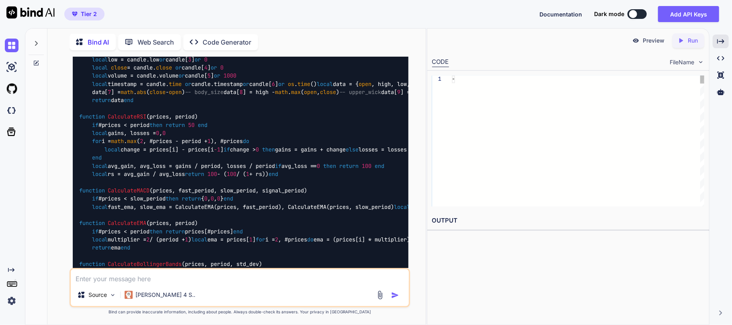
scroll to position [5290, 0]
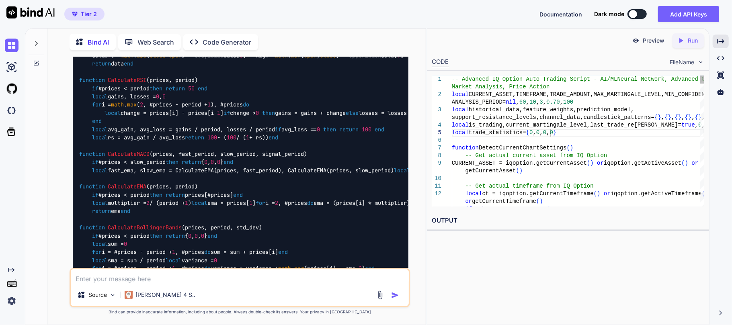
type textarea "-- Advanced IQ Option Auto Trading Script - AI/ML Neural Network, Advanced OTC …"
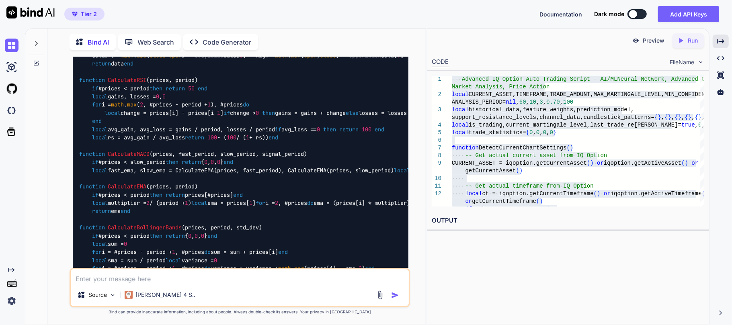
click at [510, 239] on div "Preview Created with Pixso. Run CODE FileName 1 2 3 4 5 6 7 8 9 10 11 12 13 -- …" at bounding box center [568, 176] width 283 height 297
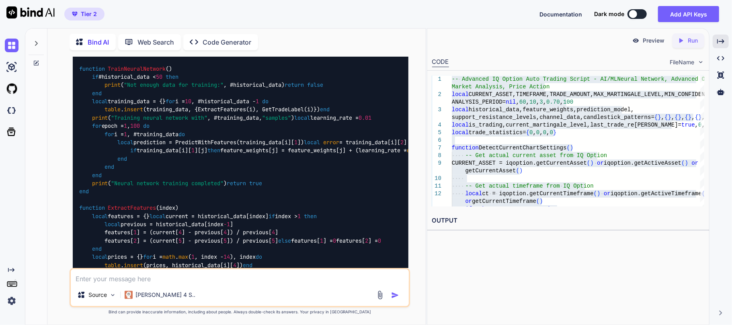
scroll to position [5772, 0]
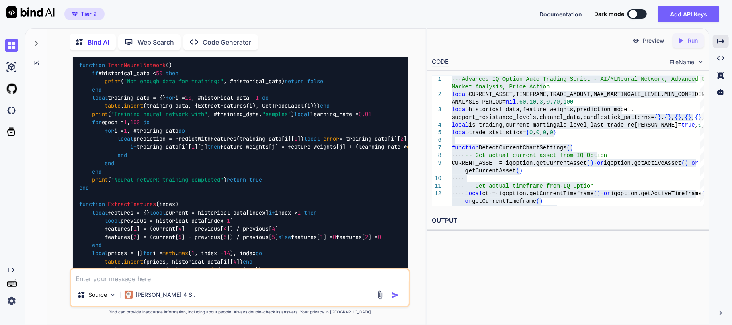
click at [150, 280] on textarea at bounding box center [240, 276] width 338 height 14
type textarea "l"
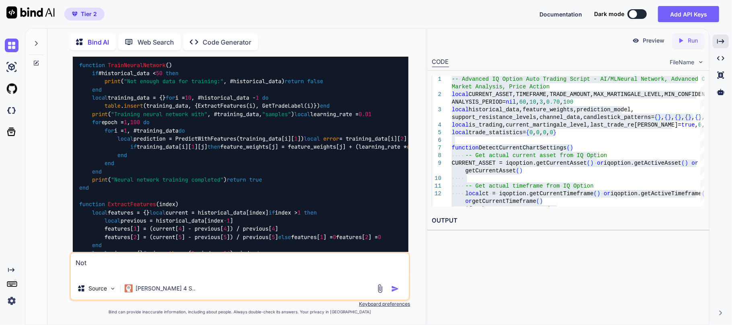
paste textarea "Starting Auto Trading Script... Make sure you have opened the asset chart you w…"
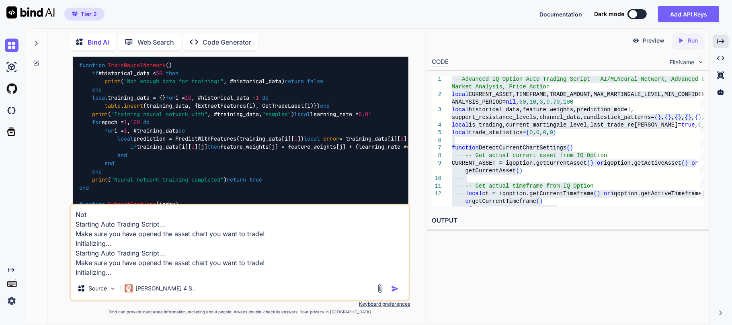
drag, startPoint x: 103, startPoint y: 274, endPoint x: 96, endPoint y: 274, distance: 6.8
click at [96, 274] on textarea "Not Starting Auto Trading Script... Make sure you have opened the asset chart y…" at bounding box center [240, 241] width 338 height 72
click at [106, 273] on textarea "Not Starting Auto Trading Script... Make sure you have opened the asset chart y…" at bounding box center [240, 241] width 338 height 72
drag, startPoint x: 104, startPoint y: 275, endPoint x: 59, endPoint y: 274, distance: 45.8
click at [54, 274] on div "You Did you changed any code from the previous version? Bind AI No, I did not c…" at bounding box center [240, 191] width 372 height 268
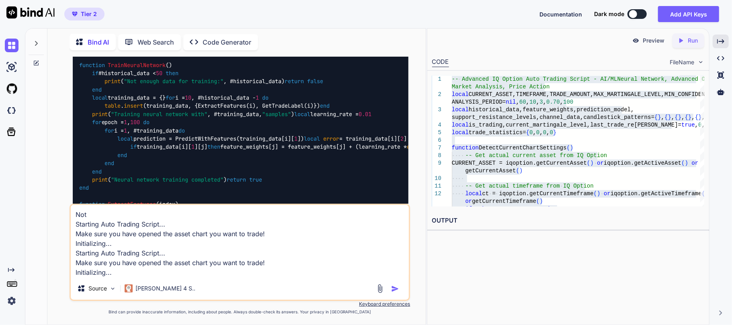
click at [131, 216] on textarea "Not Starting Auto Trading Script... Make sure you have opened the asset chart y…" at bounding box center [240, 241] width 338 height 72
paste textarea "Initializing"
type textarea "Not Initializing Starting Auto Trading Script... Make sure you have opened the …"
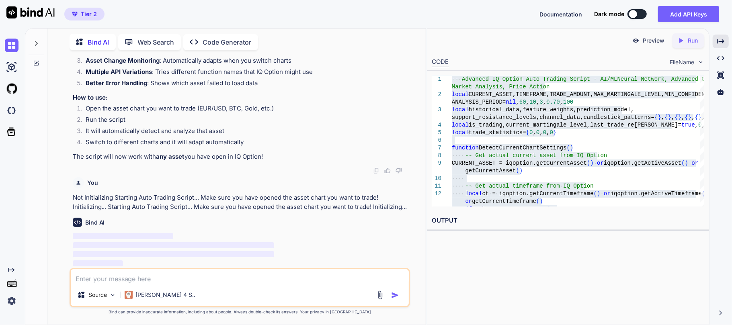
scroll to position [8610, 0]
click at [719, 41] on icon at bounding box center [720, 41] width 7 height 4
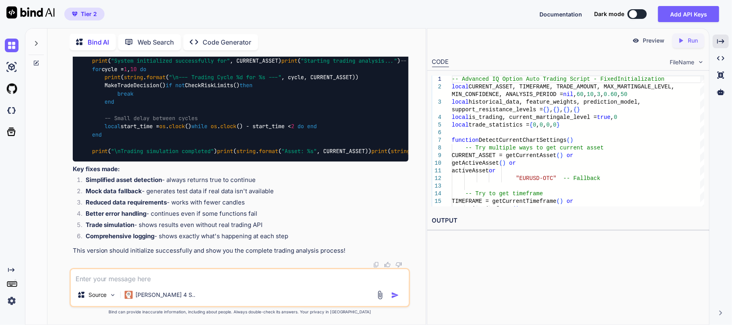
scroll to position [12006, 0]
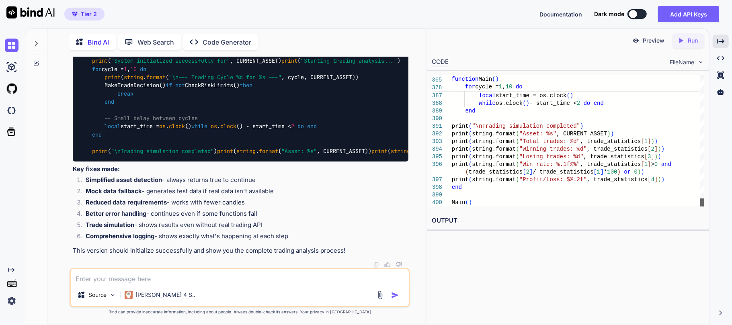
click at [700, 207] on div at bounding box center [702, 203] width 4 height 8
type textarea "-- Advanced IQ Option Auto Trading Script - Fixed Initialization local CURRENT_…"
